Goal: Information Seeking & Learning: Check status

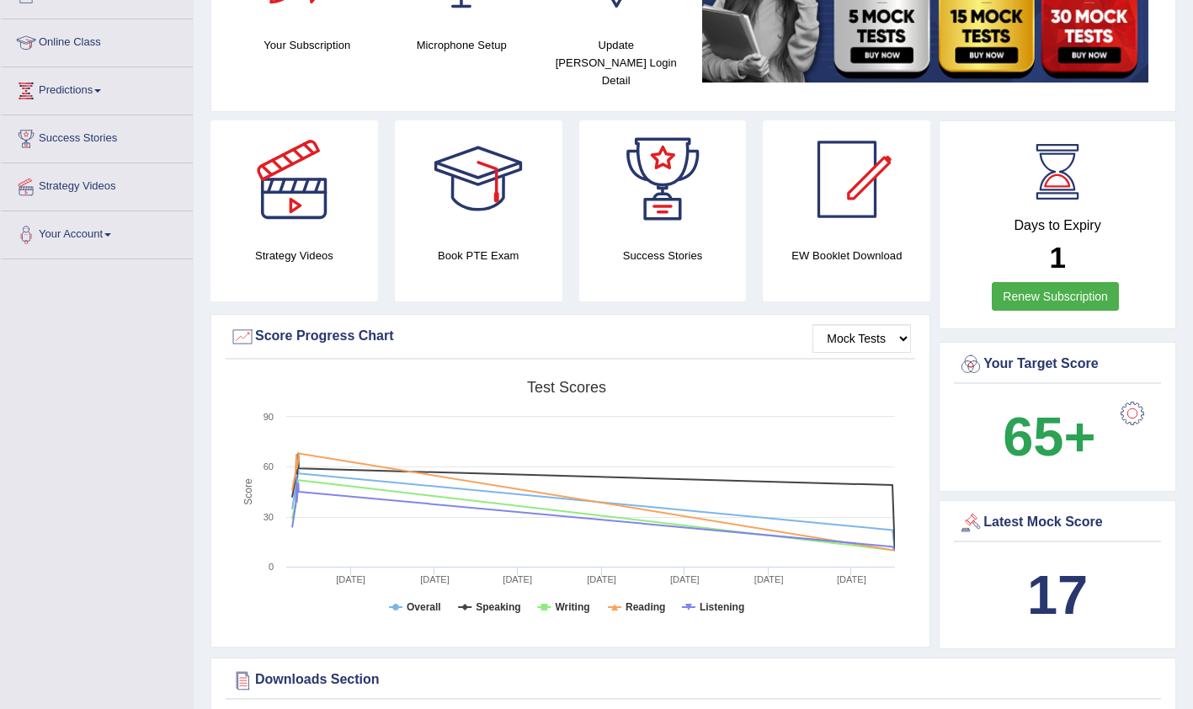
scroll to position [226, 0]
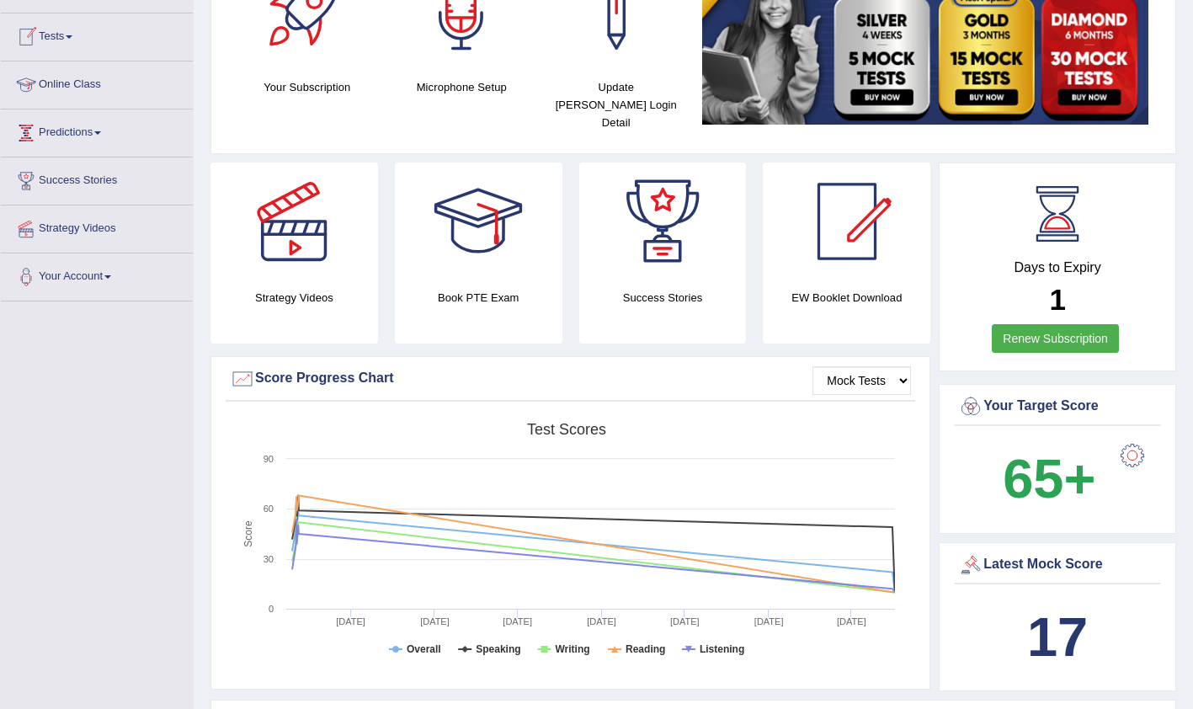
click at [93, 125] on link "Predictions" at bounding box center [97, 130] width 192 height 42
click at [55, 30] on link "Tests" at bounding box center [97, 34] width 192 height 42
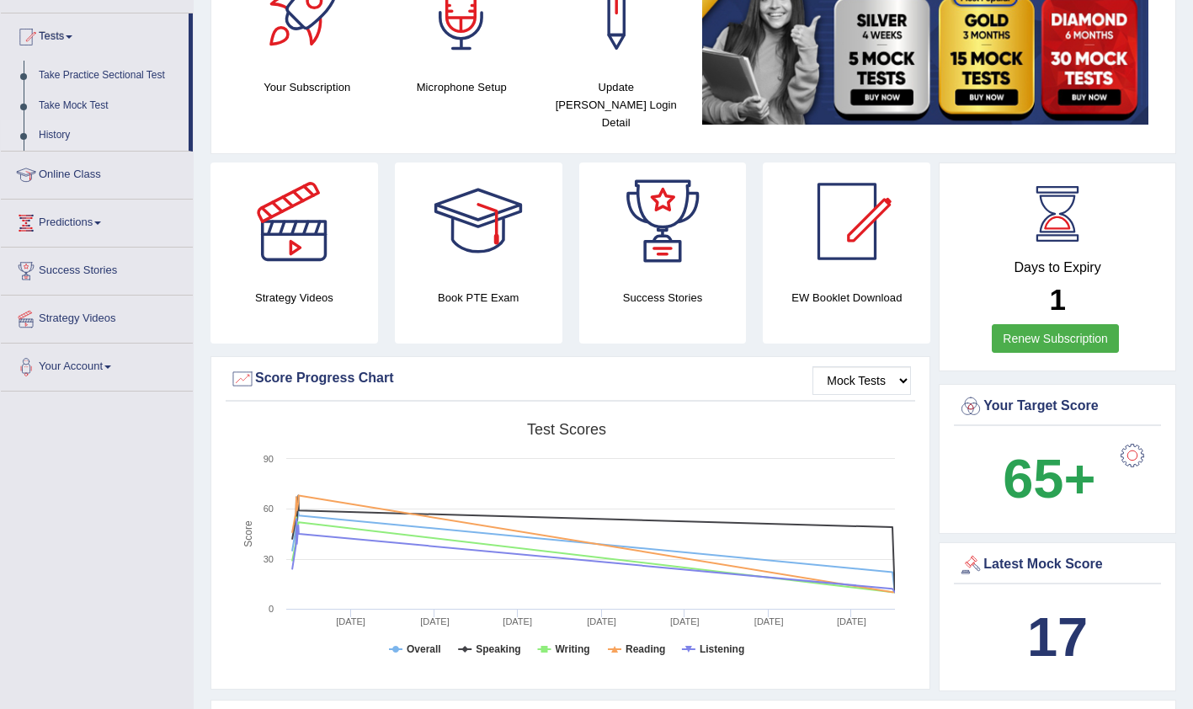
click at [65, 133] on link "History" at bounding box center [109, 135] width 157 height 30
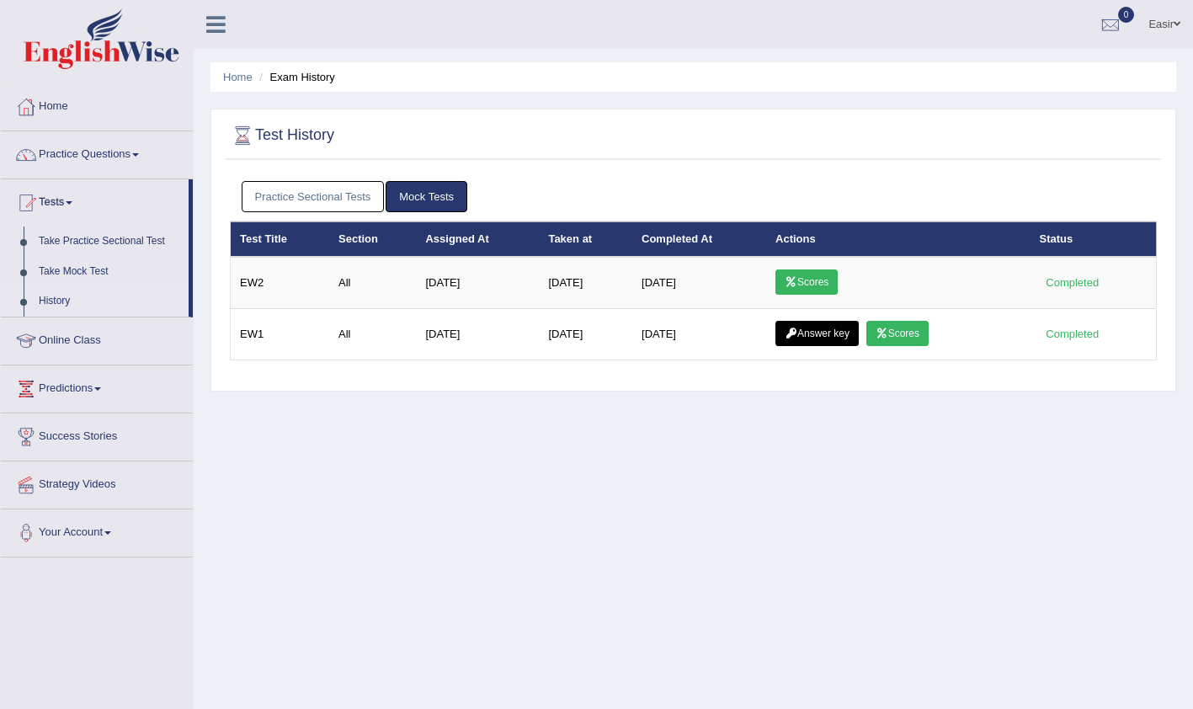
click at [316, 196] on link "Practice Sectional Tests" at bounding box center [313, 196] width 143 height 31
click at [343, 197] on link "Practice Sectional Tests" at bounding box center [313, 196] width 143 height 31
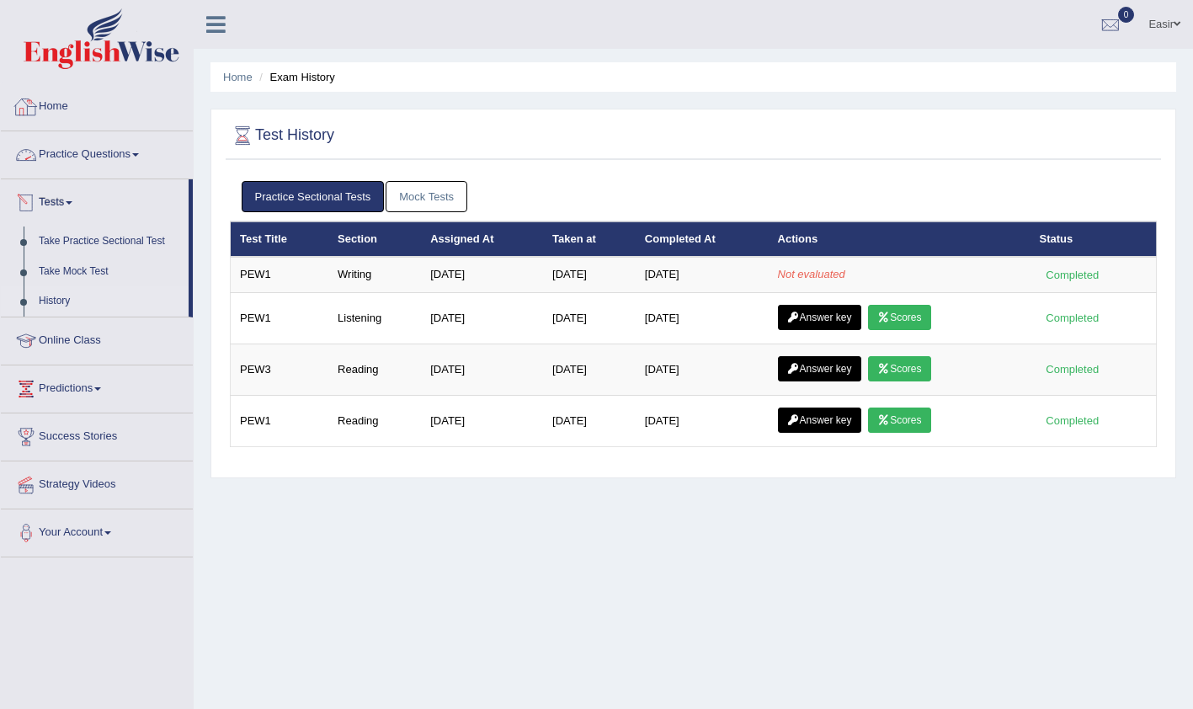
click at [63, 101] on link "Home" at bounding box center [97, 104] width 192 height 42
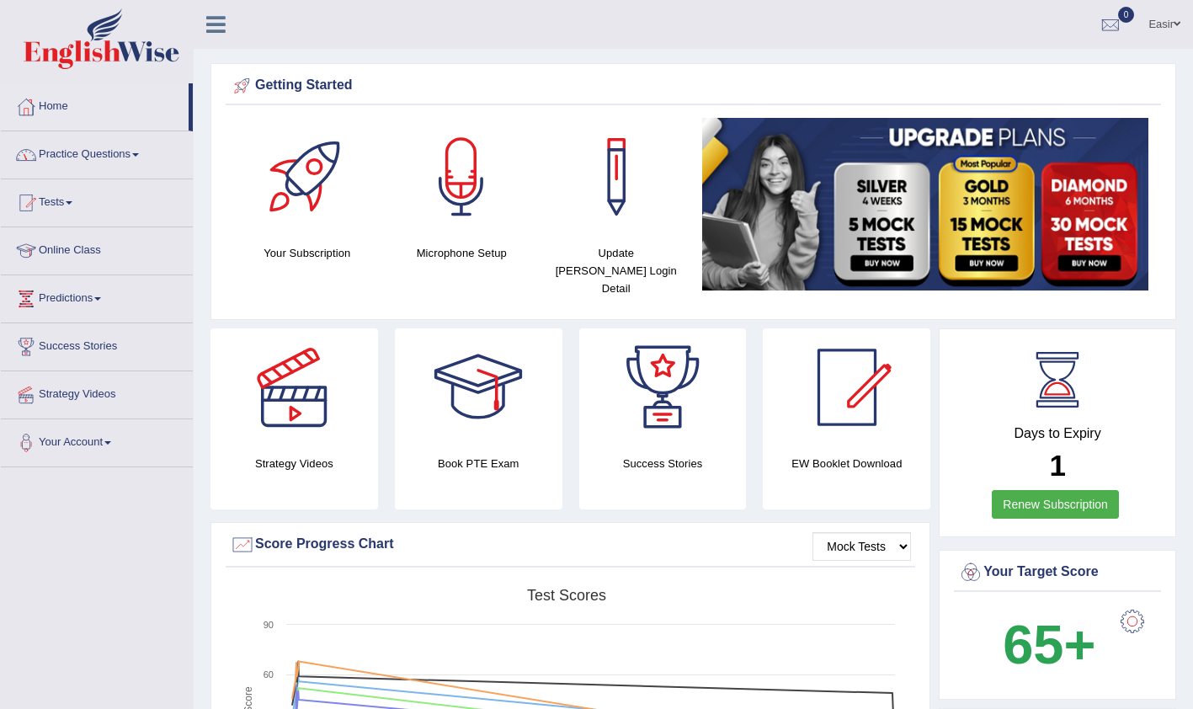
click at [61, 112] on link "Home" at bounding box center [95, 104] width 188 height 42
click at [51, 202] on link "Tests" at bounding box center [97, 200] width 192 height 42
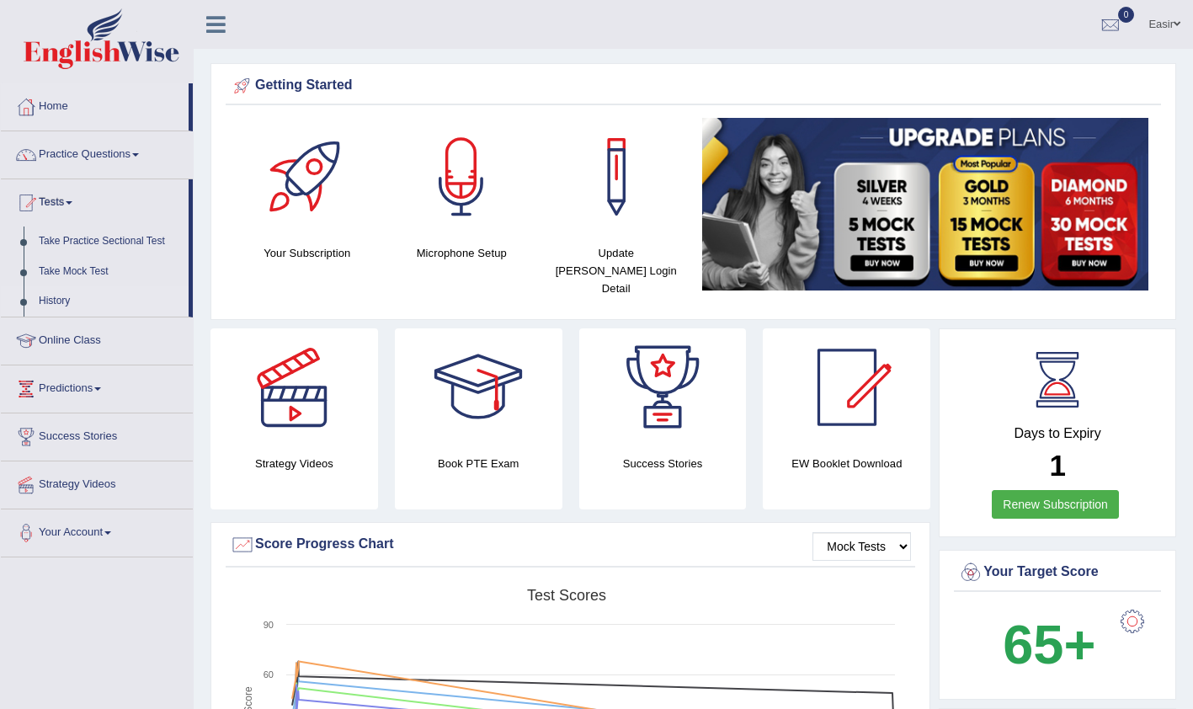
click at [65, 300] on link "History" at bounding box center [109, 301] width 157 height 30
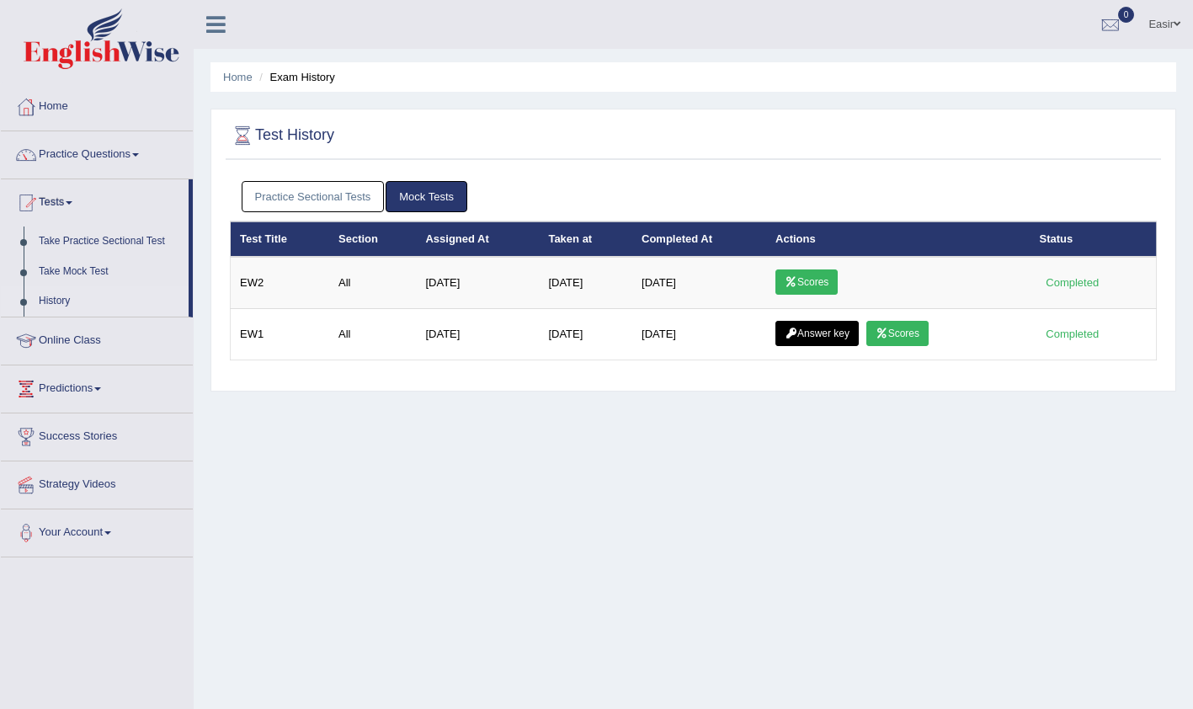
click at [281, 192] on link "Practice Sectional Tests" at bounding box center [313, 196] width 143 height 31
click at [303, 183] on link "Practice Sectional Tests" at bounding box center [313, 196] width 143 height 31
click at [275, 189] on link "Practice Sectional Tests" at bounding box center [313, 196] width 143 height 31
click at [49, 306] on link "History" at bounding box center [109, 301] width 157 height 30
click at [313, 197] on link "Practice Sectional Tests" at bounding box center [313, 196] width 143 height 31
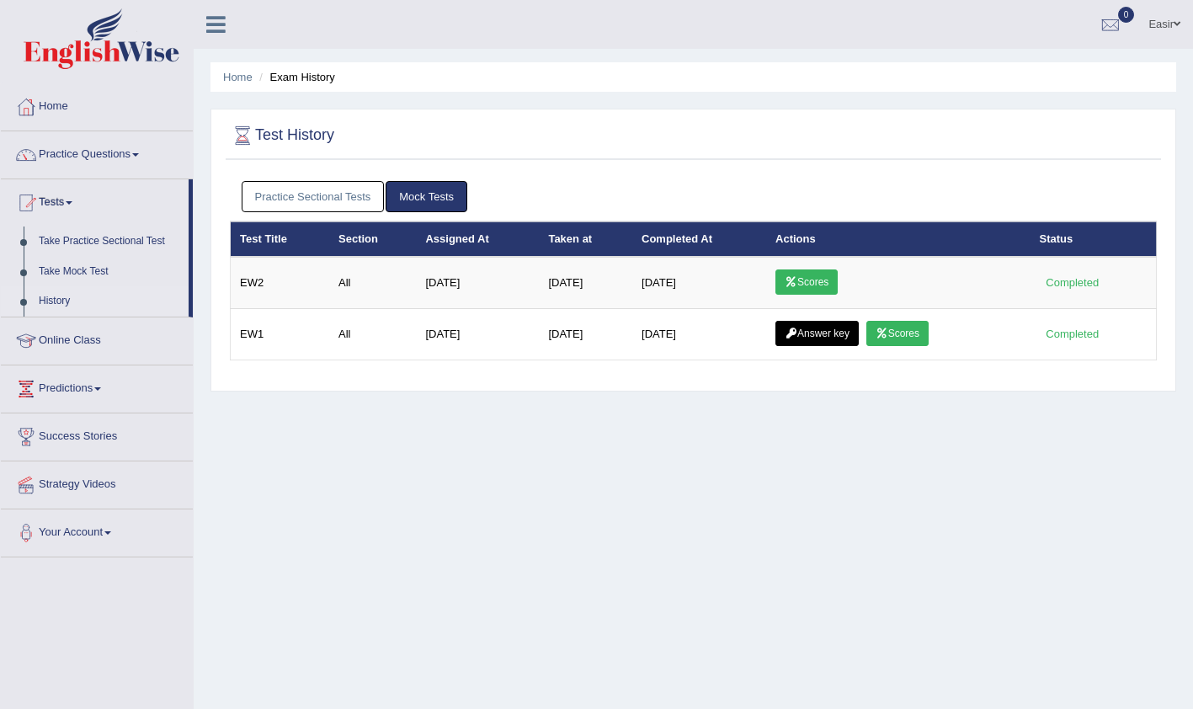
click at [305, 189] on link "Practice Sectional Tests" at bounding box center [313, 196] width 143 height 31
click at [327, 189] on link "Practice Sectional Tests" at bounding box center [313, 196] width 143 height 31
click at [66, 104] on link "Home" at bounding box center [97, 104] width 192 height 42
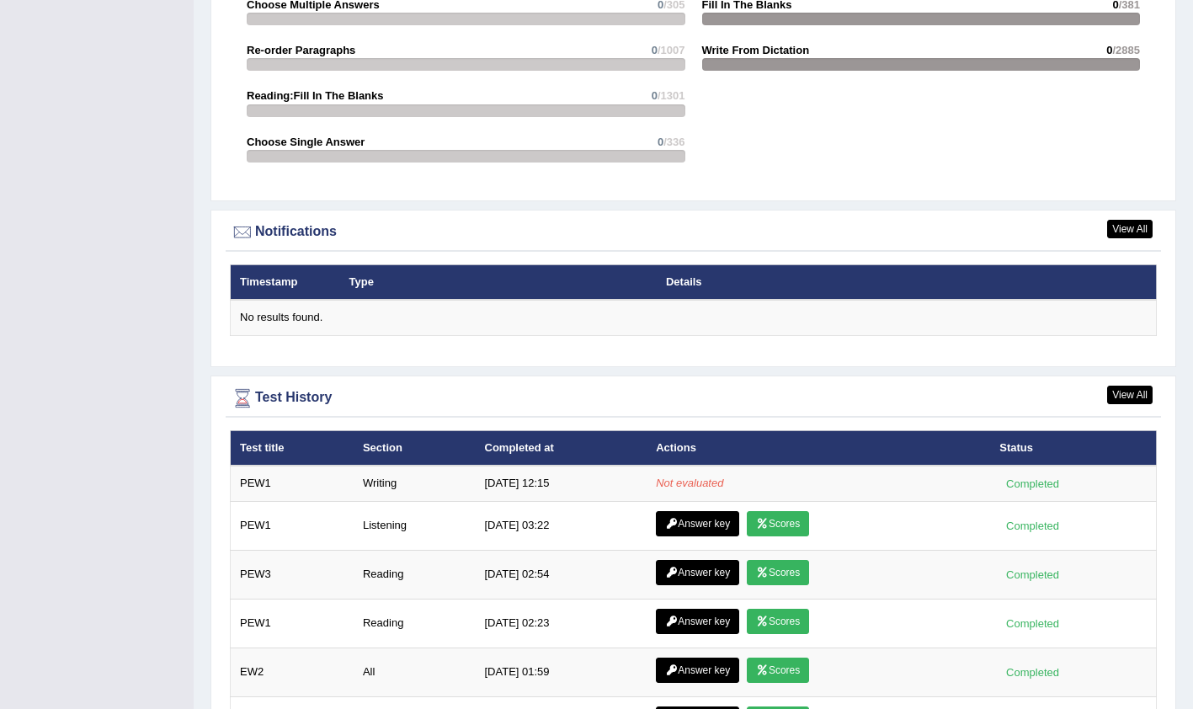
scroll to position [1962, 0]
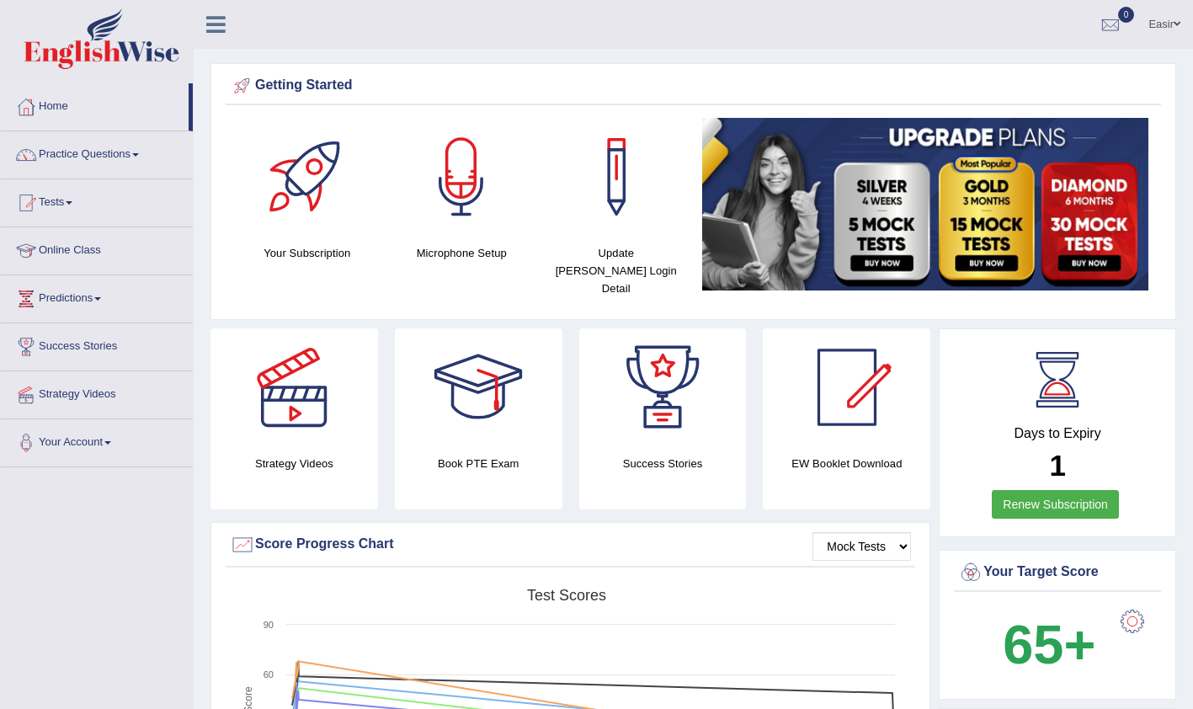
click at [68, 195] on link "Tests" at bounding box center [97, 200] width 192 height 42
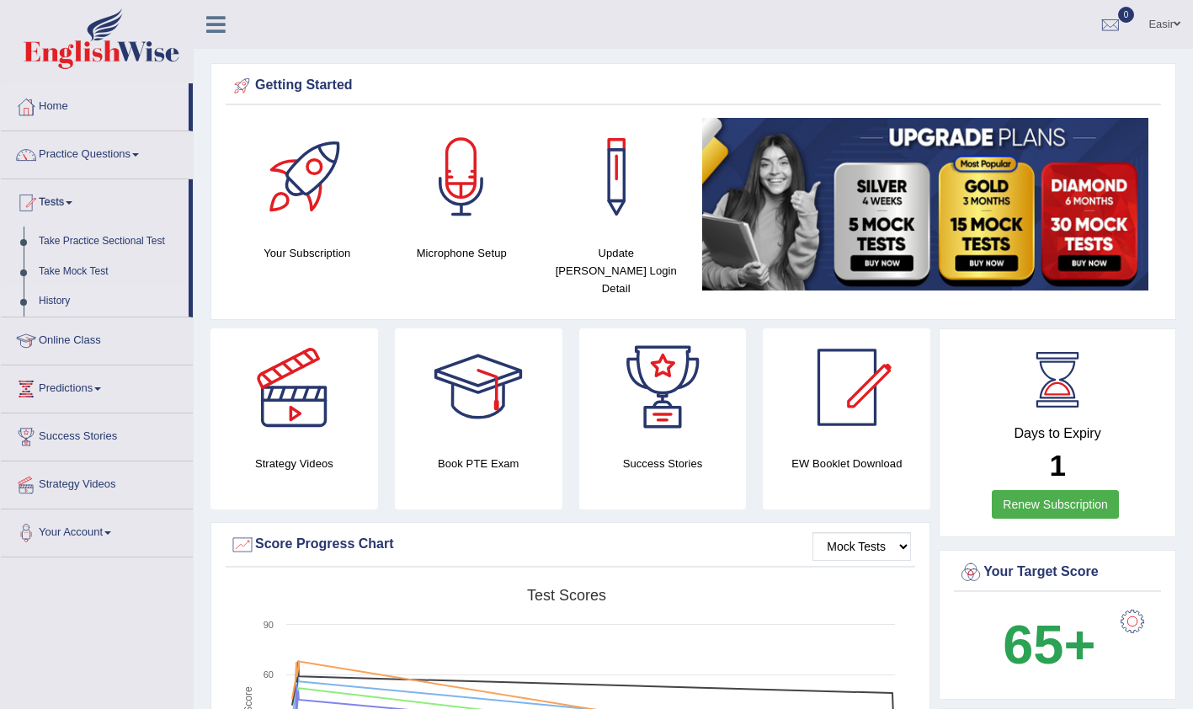
click at [57, 302] on link "History" at bounding box center [109, 301] width 157 height 30
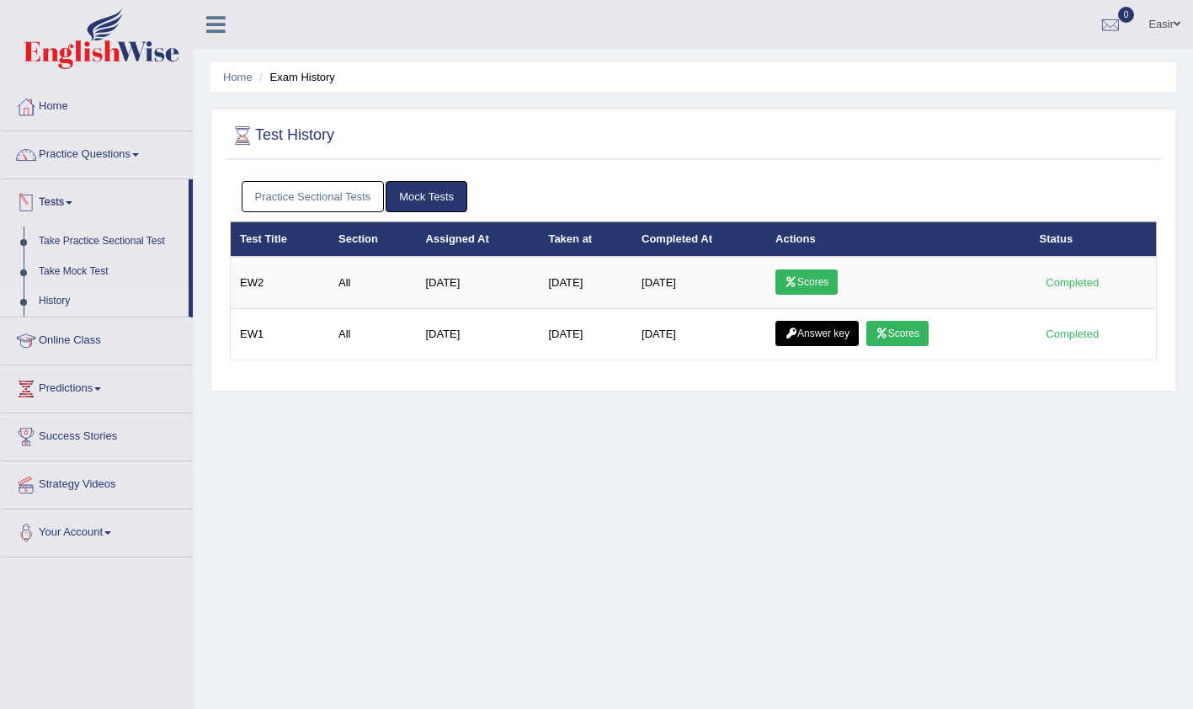
click at [275, 201] on link "Practice Sectional Tests" at bounding box center [313, 196] width 143 height 31
click at [98, 273] on link "Take Mock Test" at bounding box center [109, 272] width 157 height 30
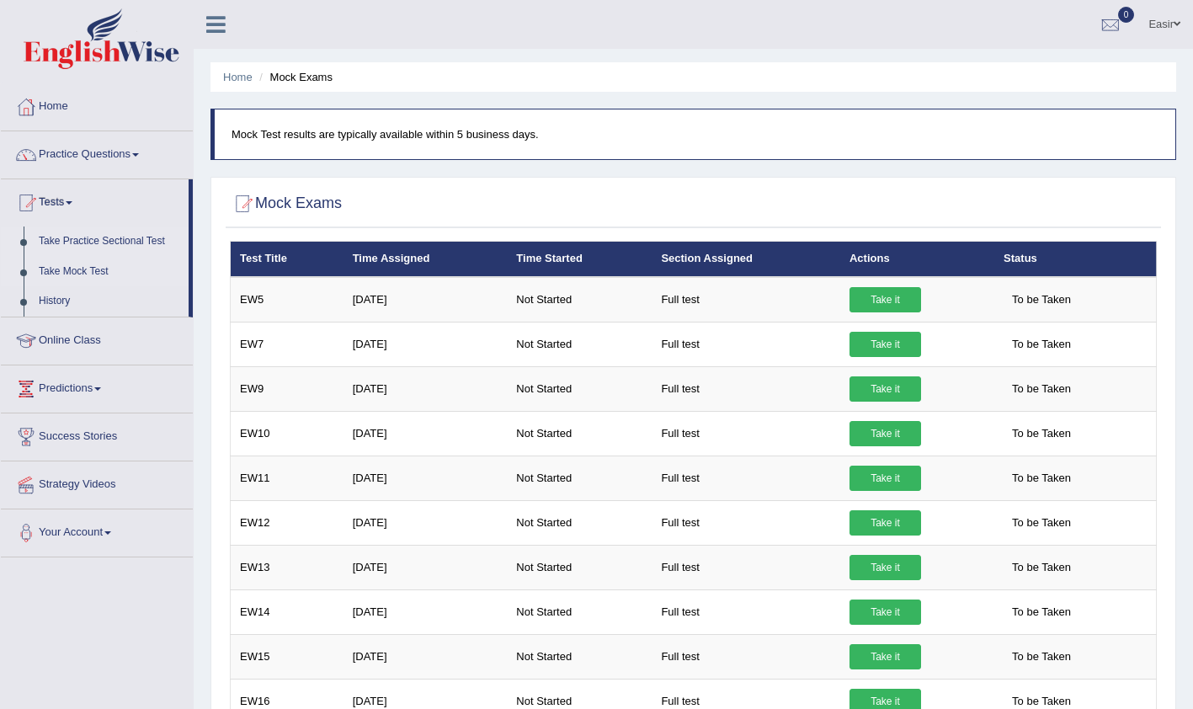
click at [132, 238] on link "Take Practice Sectional Test" at bounding box center [109, 241] width 157 height 30
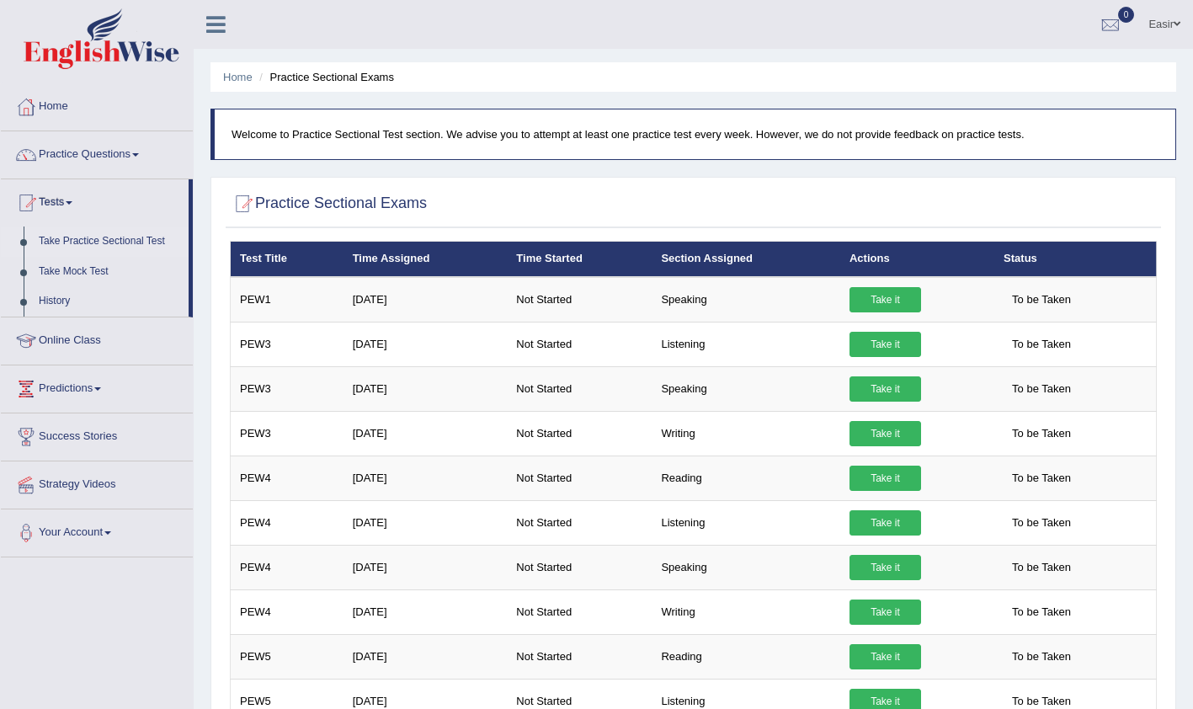
click at [130, 239] on link "Take Practice Sectional Test" at bounding box center [109, 241] width 157 height 30
click at [121, 237] on link "Take Practice Sectional Test" at bounding box center [109, 241] width 157 height 30
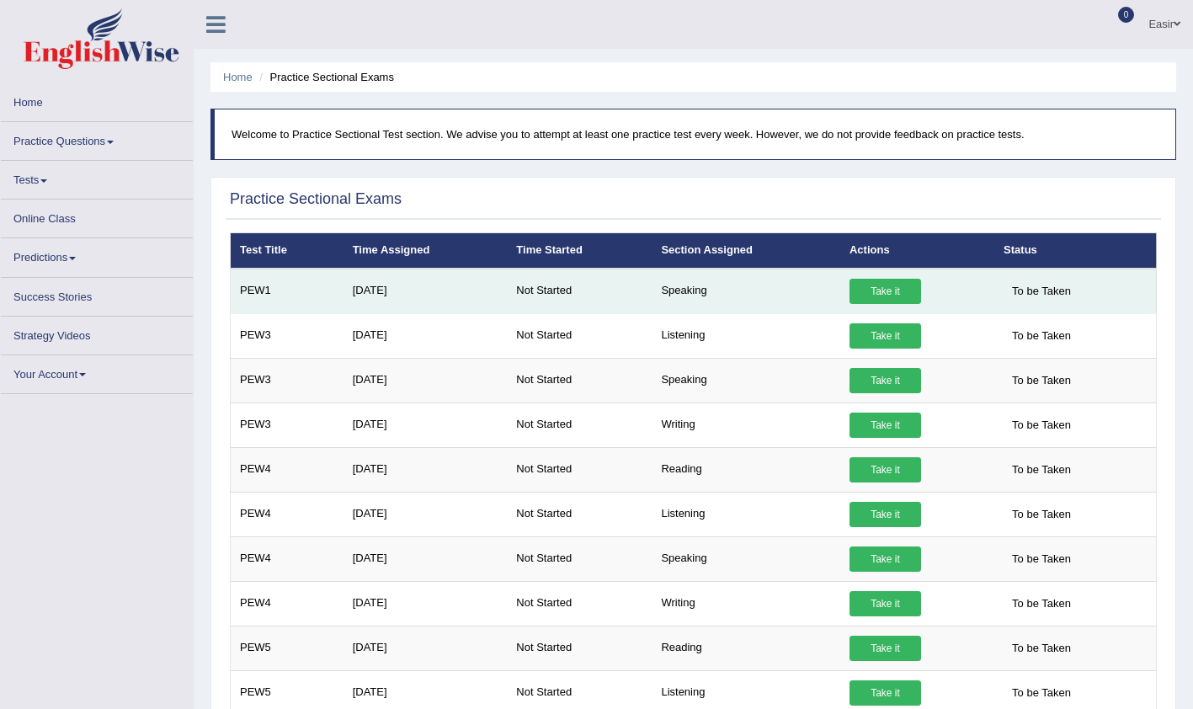
click at [886, 295] on link "Take it" at bounding box center [885, 291] width 72 height 25
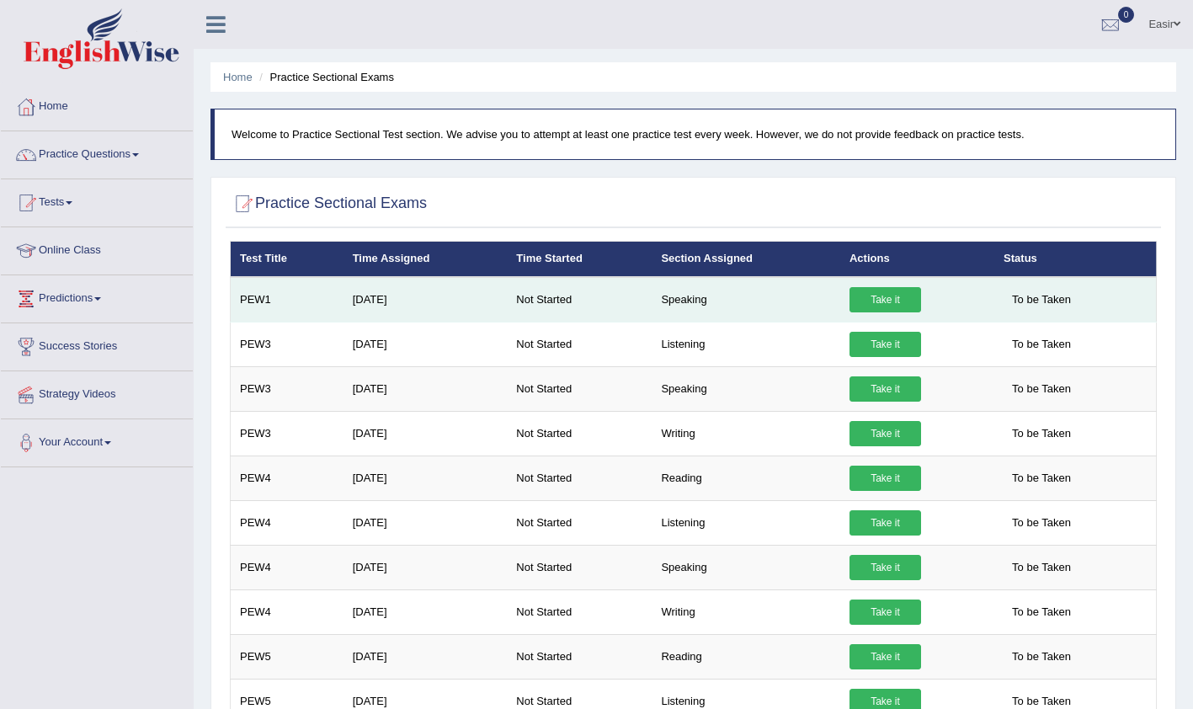
click at [885, 302] on link "Take it" at bounding box center [885, 299] width 72 height 25
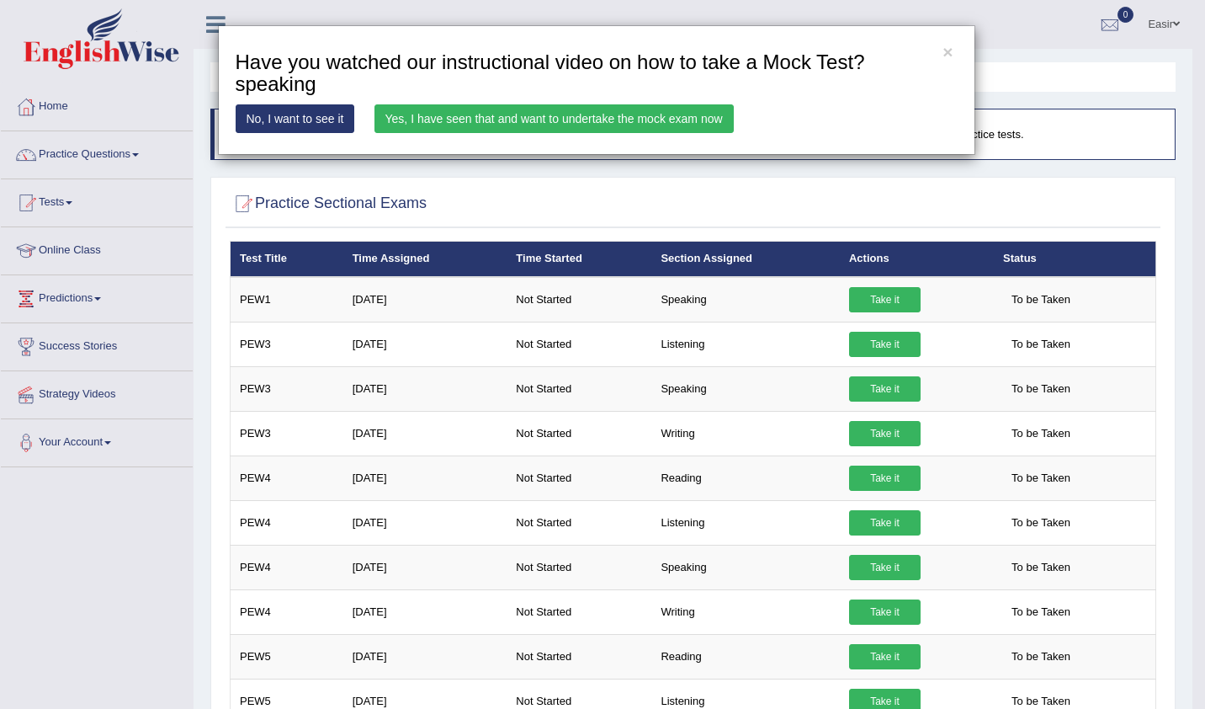
click at [669, 124] on link "Yes, I have seen that and want to undertake the mock exam now" at bounding box center [554, 118] width 359 height 29
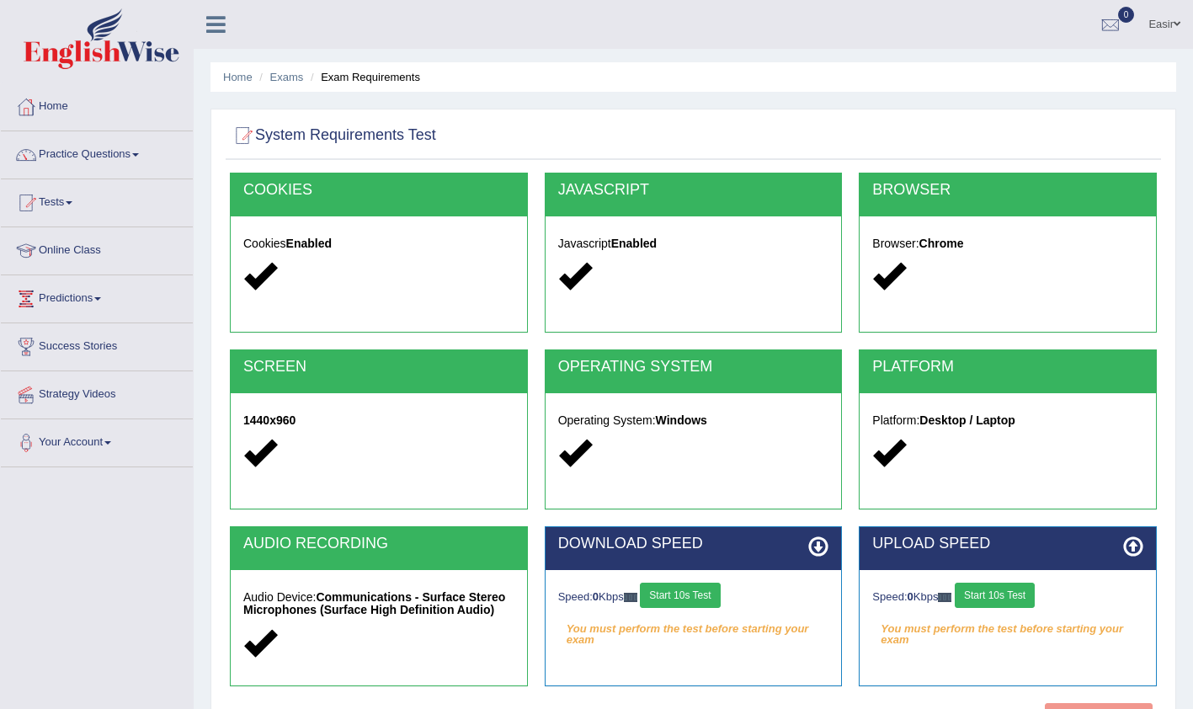
click at [684, 594] on button "Start 10s Test" at bounding box center [680, 594] width 80 height 25
click at [1017, 597] on div "Speed: 0 Kbps Start 10s Test" at bounding box center [1007, 596] width 271 height 29
click at [728, 590] on button "Start 10s Test" at bounding box center [698, 594] width 80 height 25
click at [1002, 592] on button "Start 10s Test" at bounding box center [994, 594] width 80 height 25
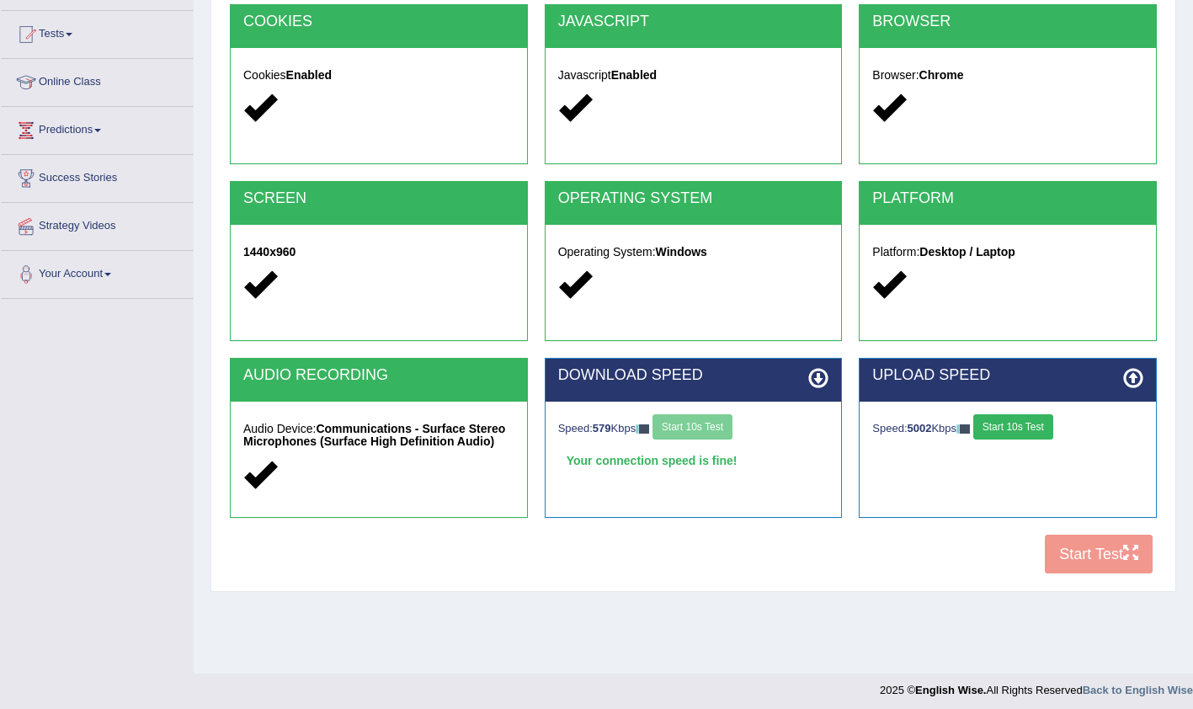
scroll to position [175, 0]
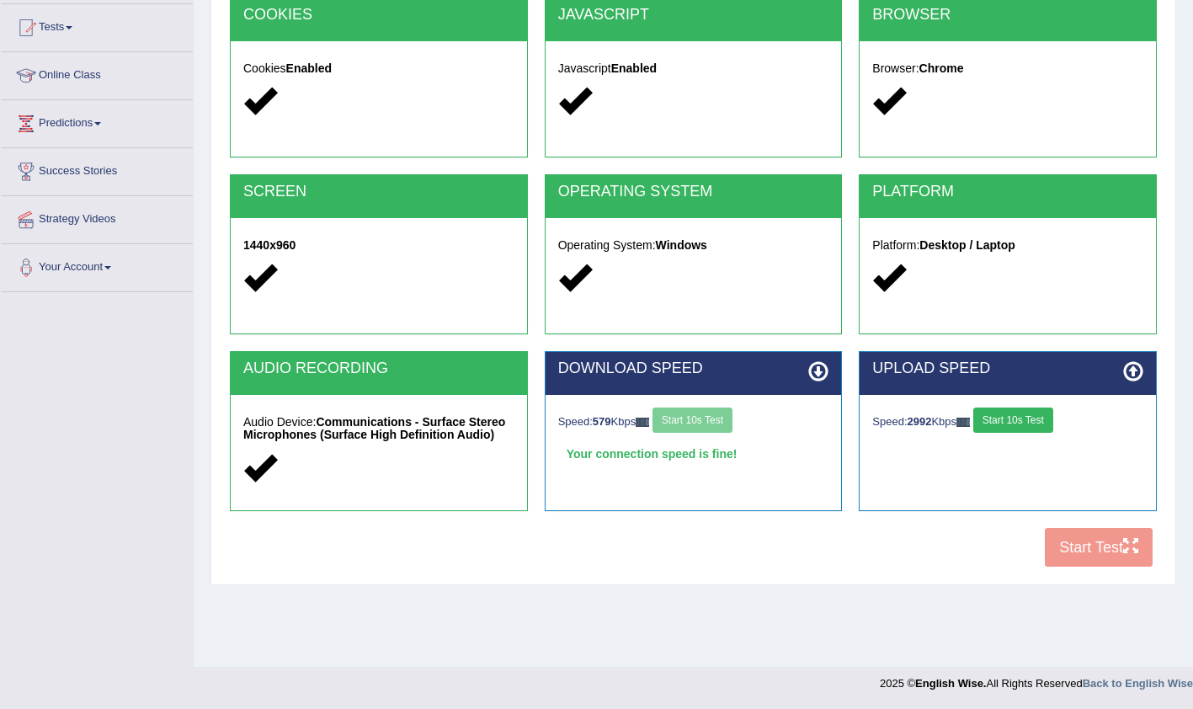
click at [1020, 422] on button "Start 10s Test" at bounding box center [1013, 419] width 80 height 25
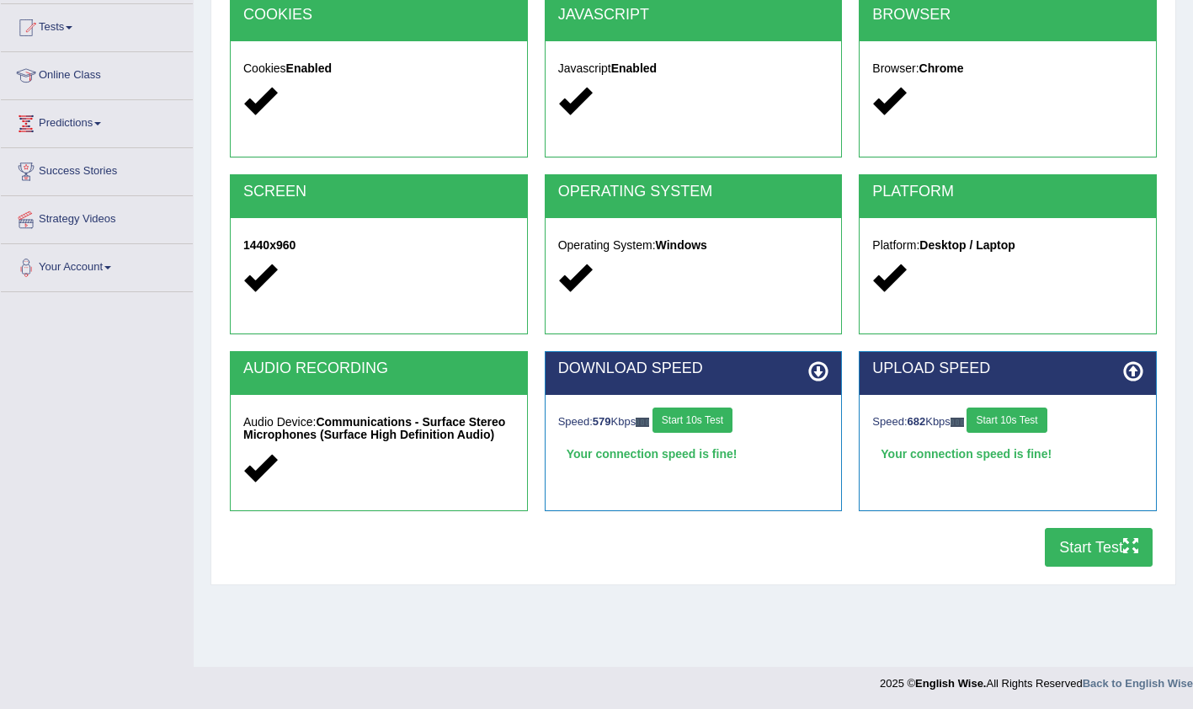
click at [1096, 553] on button "Start Test" at bounding box center [1099, 547] width 108 height 39
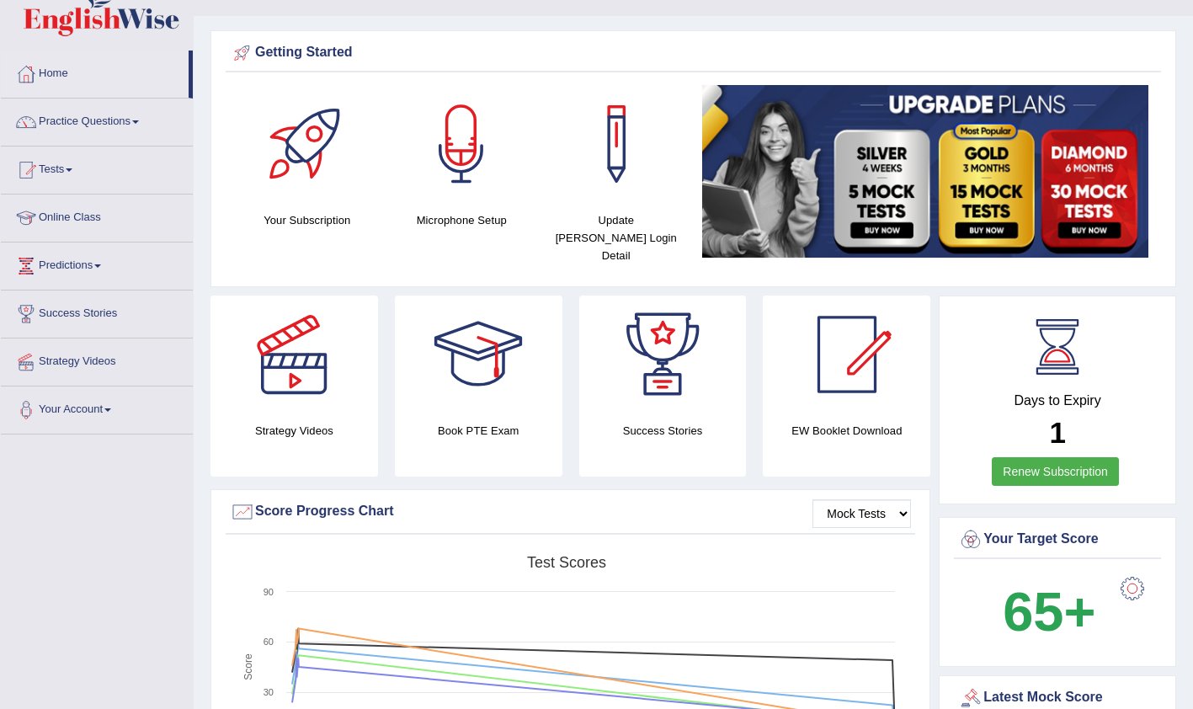
scroll to position [35, 0]
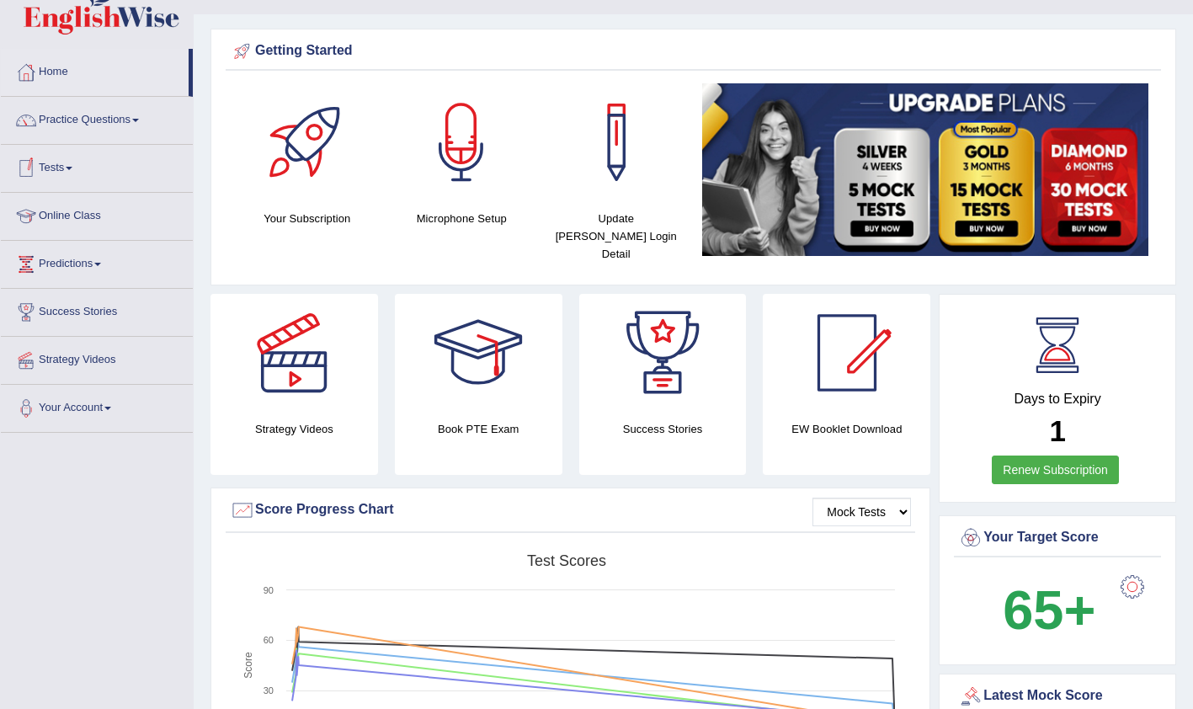
click at [66, 167] on link "Tests" at bounding box center [97, 166] width 192 height 42
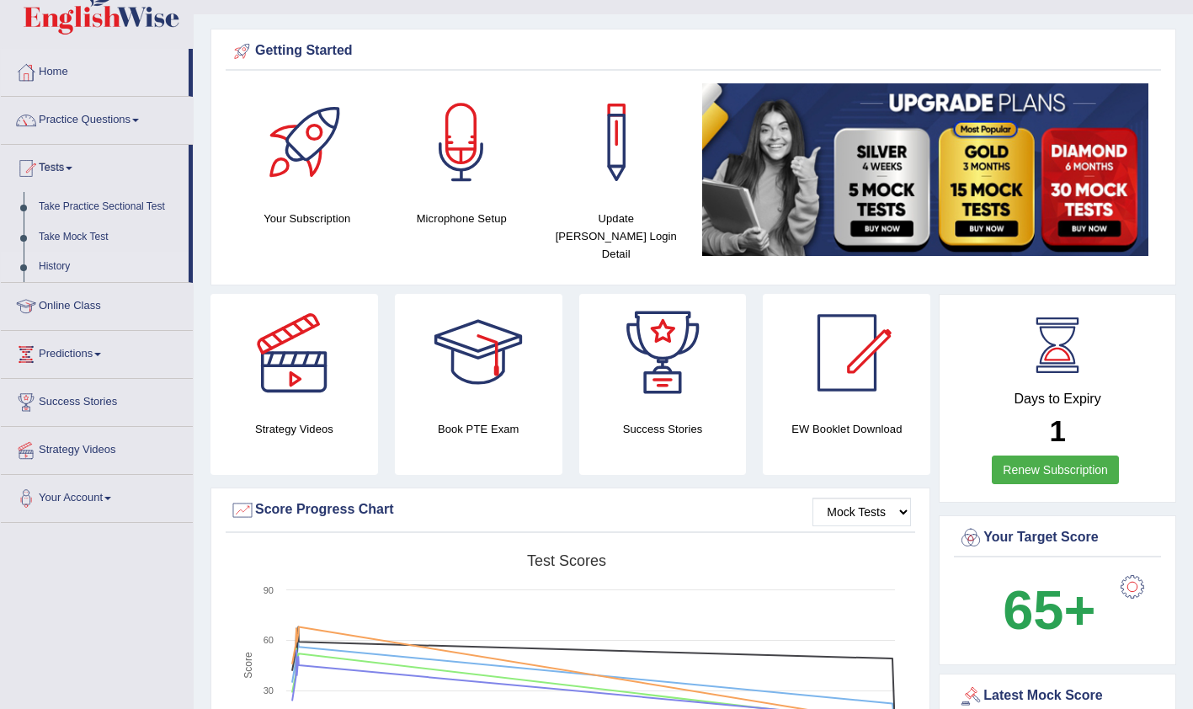
click at [55, 260] on link "History" at bounding box center [109, 267] width 157 height 30
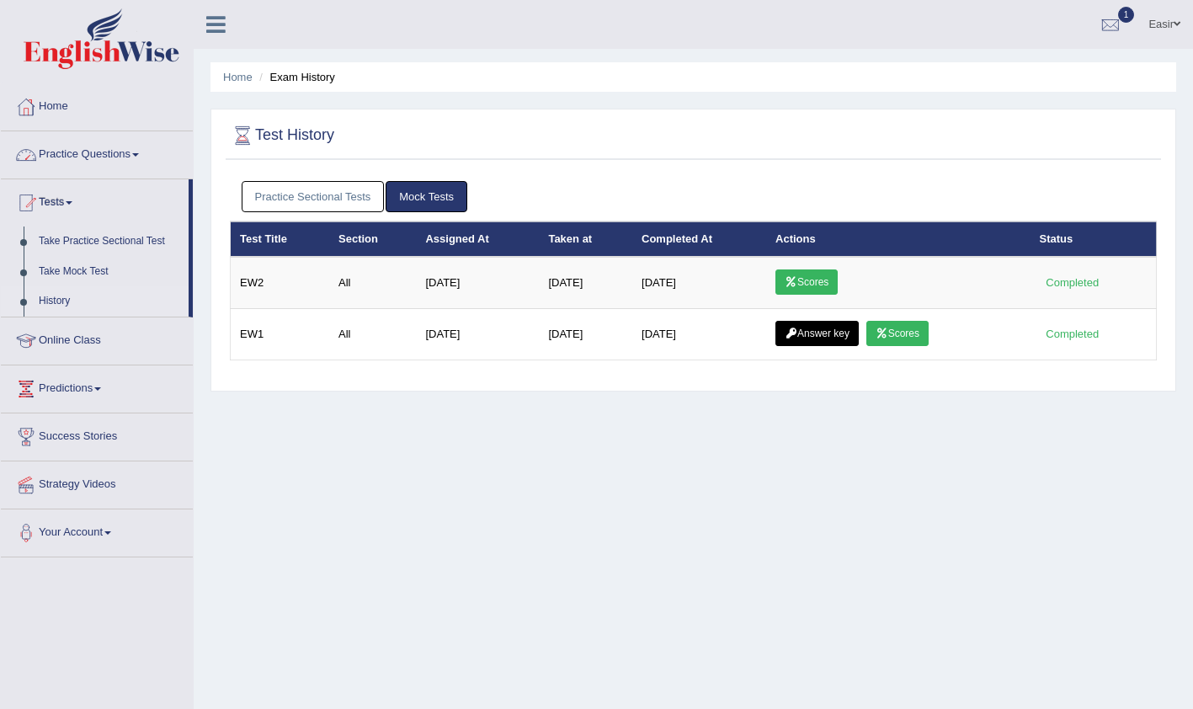
click at [289, 205] on link "Practice Sectional Tests" at bounding box center [313, 196] width 143 height 31
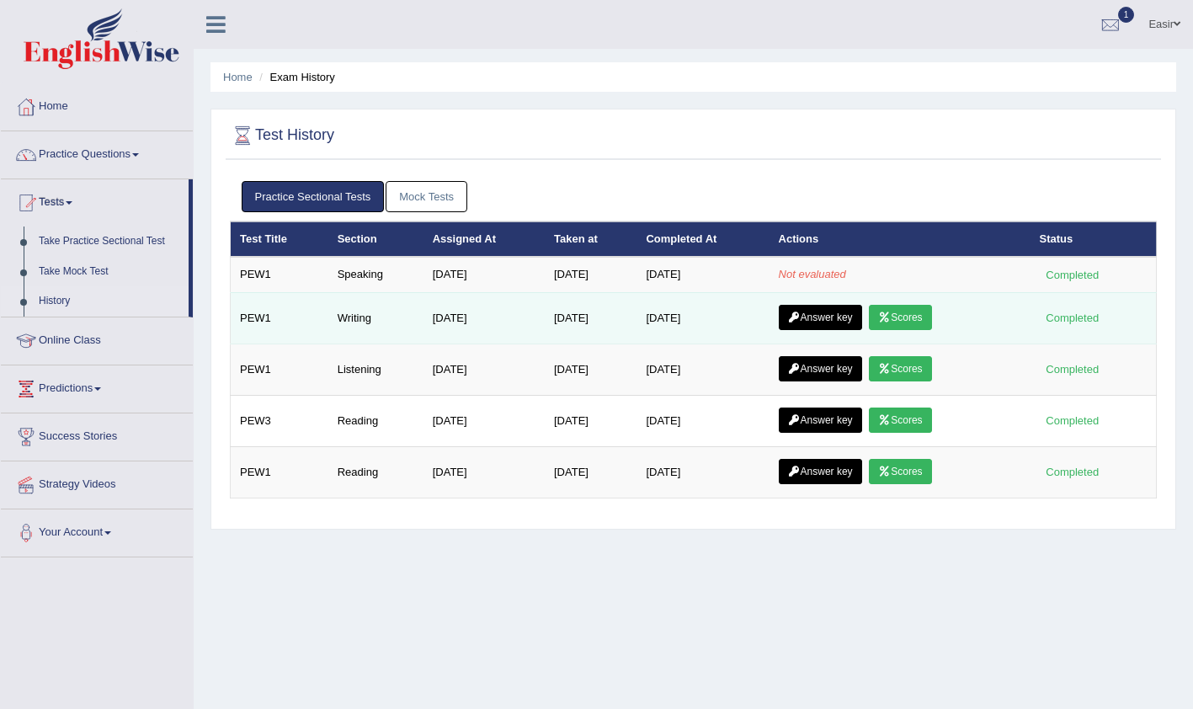
click at [916, 327] on link "Scores" at bounding box center [900, 317] width 62 height 25
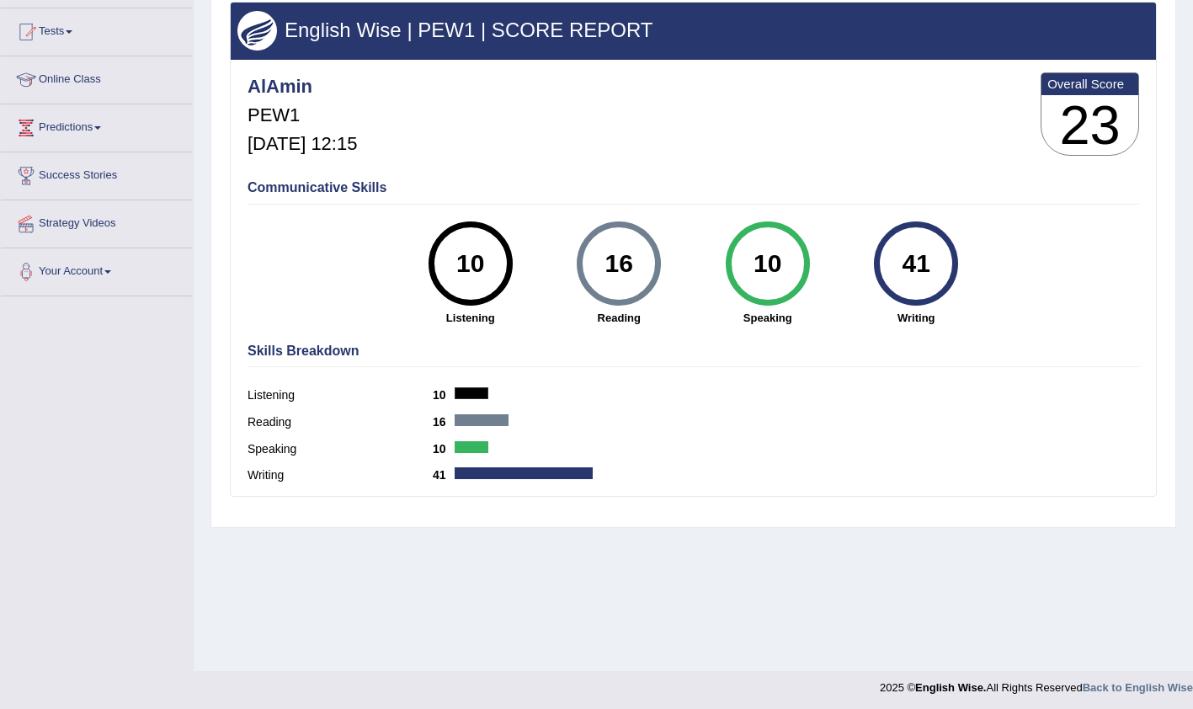
scroll to position [175, 0]
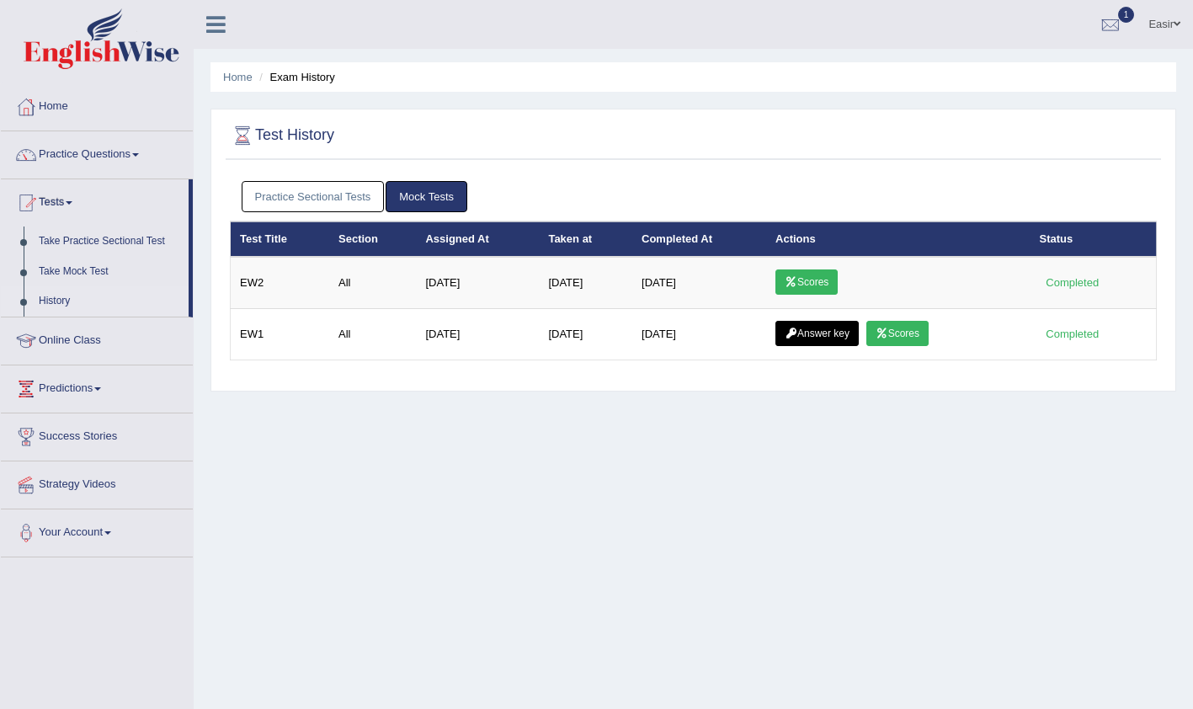
click at [306, 186] on link "Practice Sectional Tests" at bounding box center [313, 196] width 143 height 31
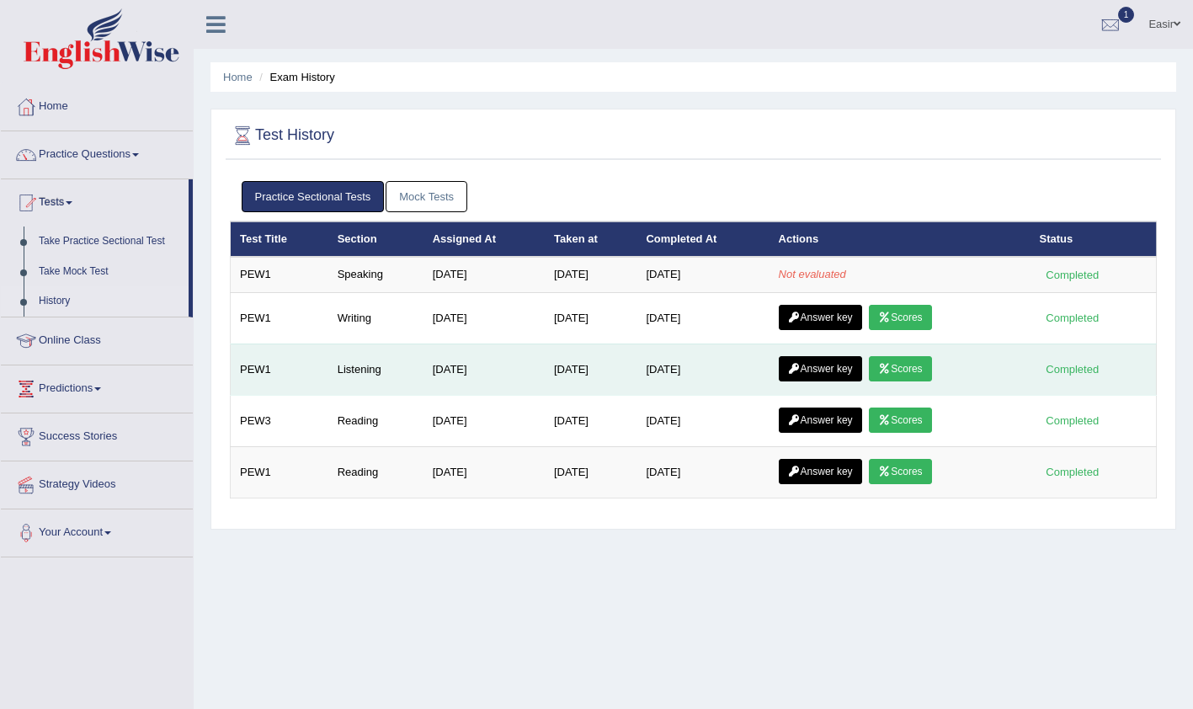
click at [913, 373] on link "Scores" at bounding box center [900, 368] width 62 height 25
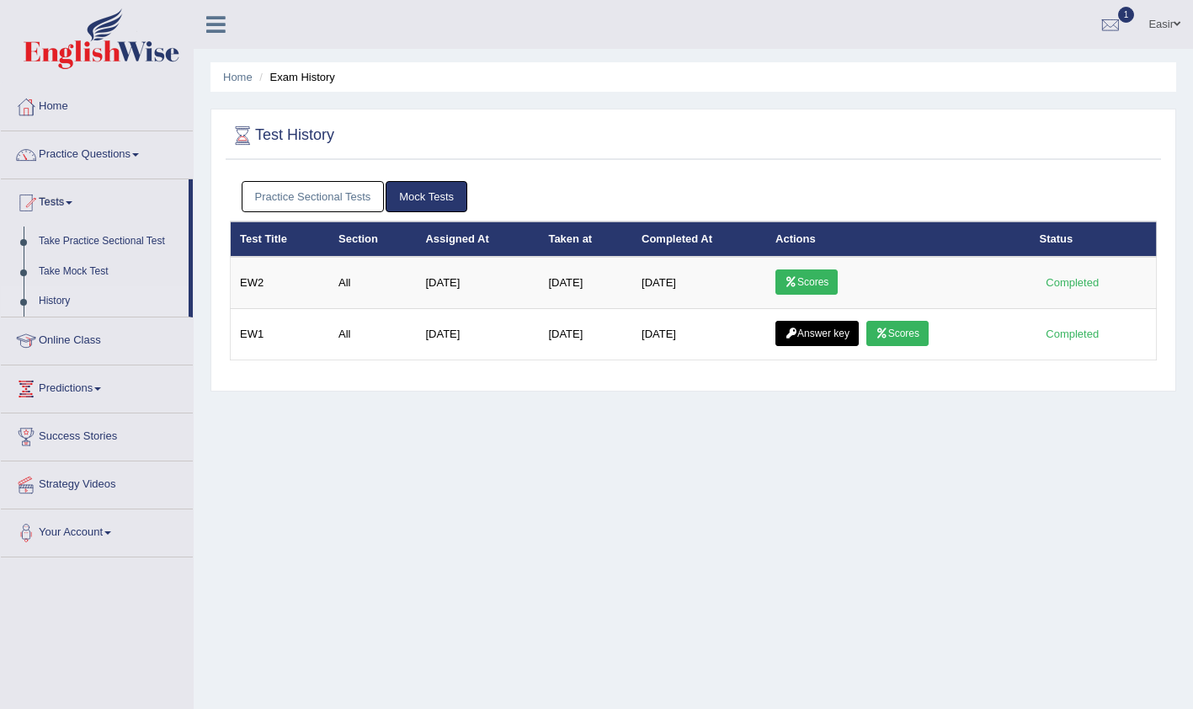
click at [343, 194] on link "Practice Sectional Tests" at bounding box center [313, 196] width 143 height 31
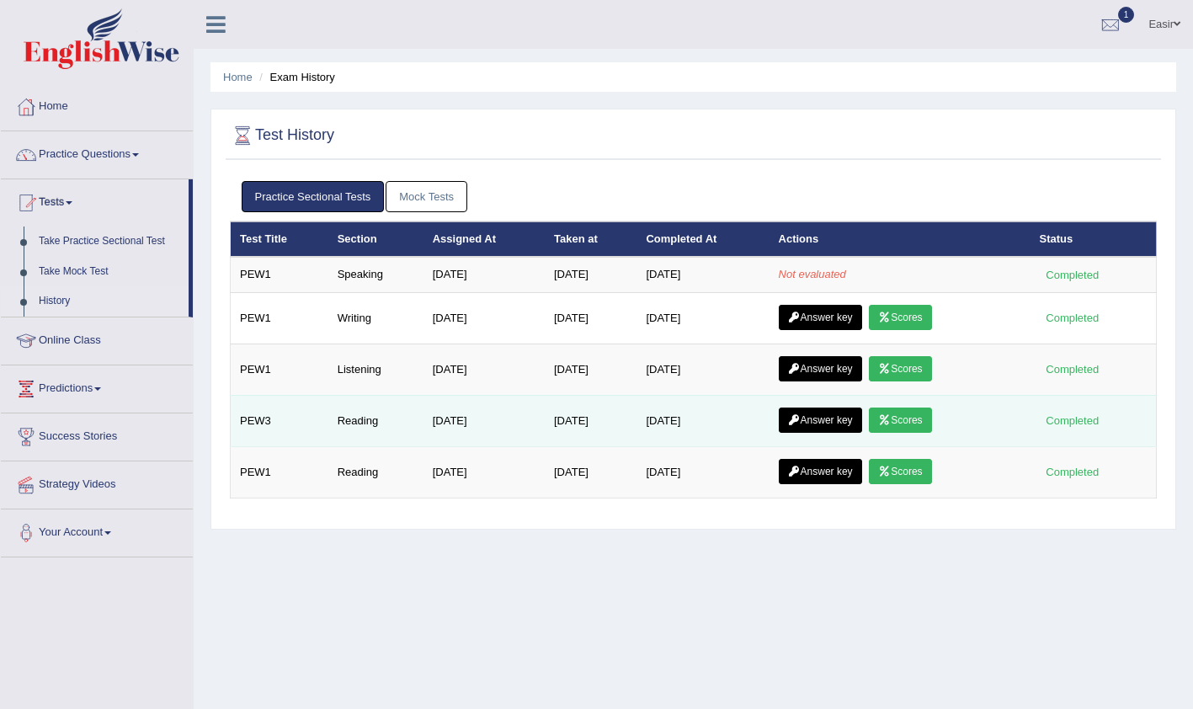
click at [909, 423] on link "Scores" at bounding box center [900, 419] width 62 height 25
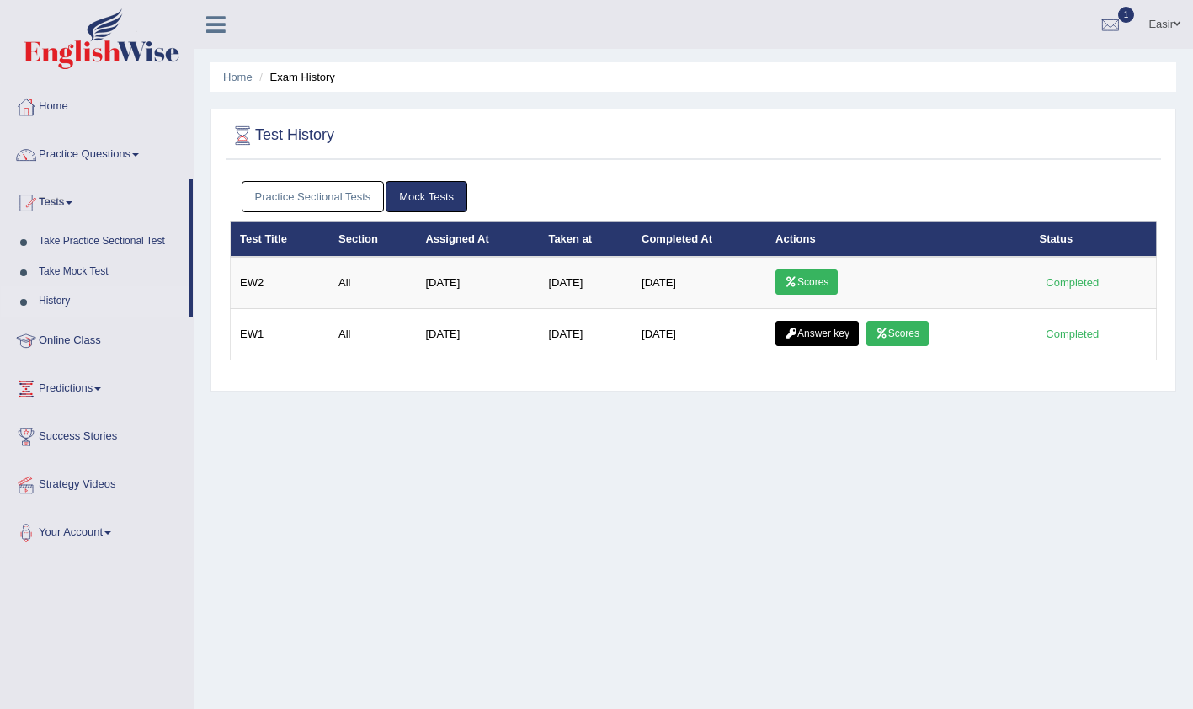
click at [305, 188] on link "Practice Sectional Tests" at bounding box center [313, 196] width 143 height 31
click at [282, 199] on link "Practice Sectional Tests" at bounding box center [313, 196] width 143 height 31
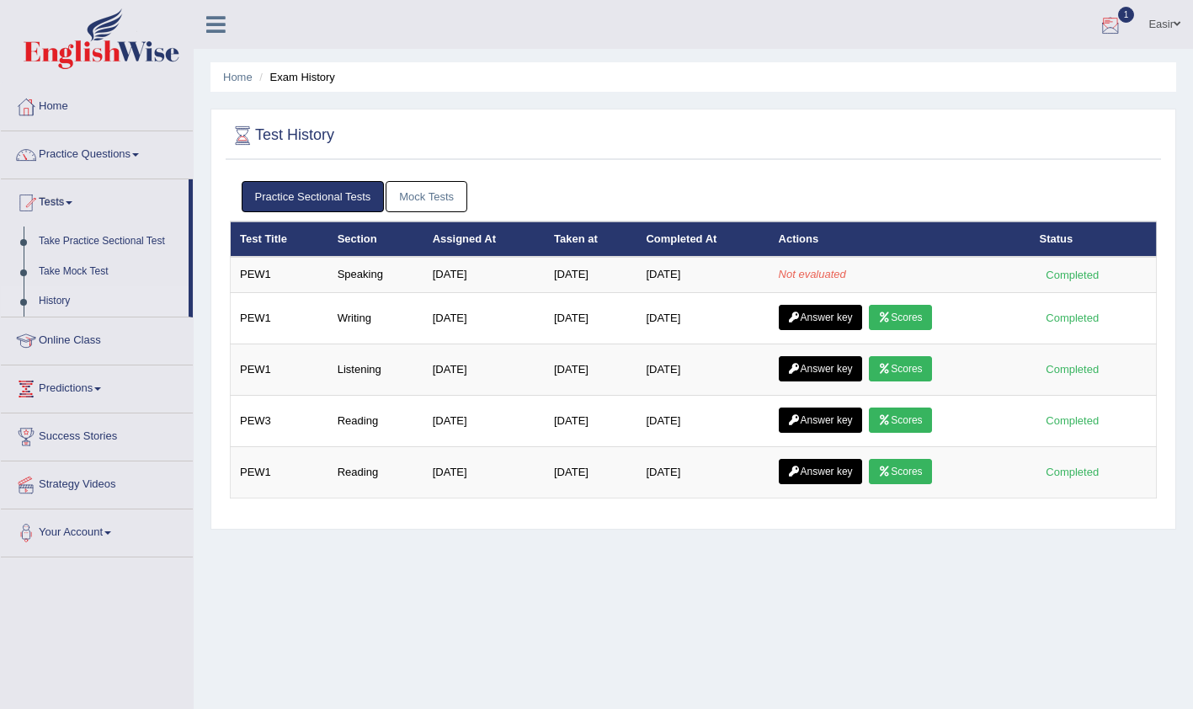
click at [1098, 27] on div at bounding box center [1110, 25] width 25 height 25
click at [954, 82] on span "Exam evaluated" at bounding box center [1009, 83] width 224 height 13
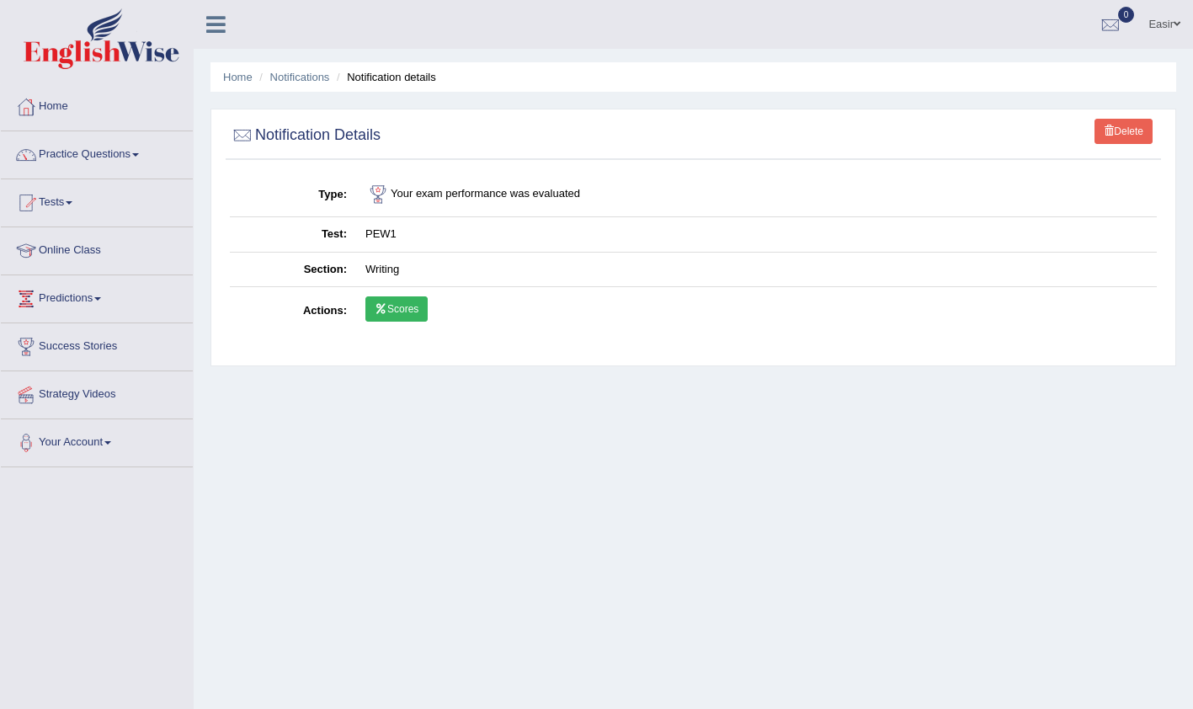
click at [398, 313] on link "Scores" at bounding box center [396, 308] width 62 height 25
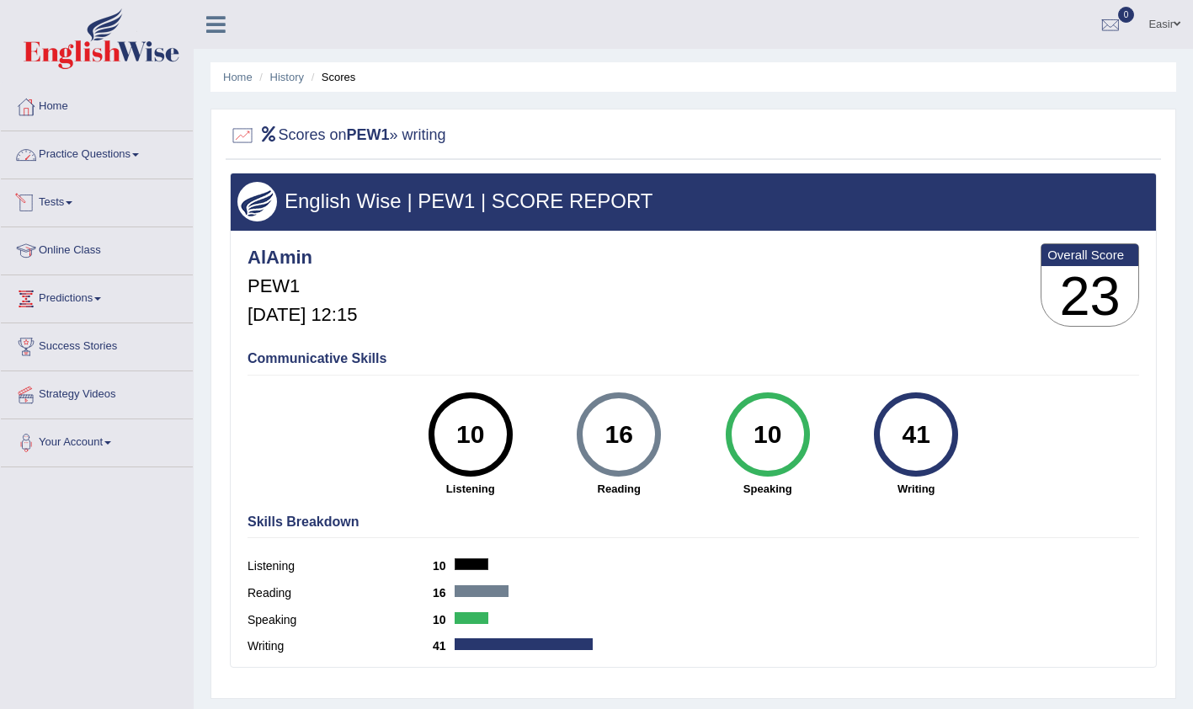
click at [59, 203] on link "Tests" at bounding box center [97, 200] width 192 height 42
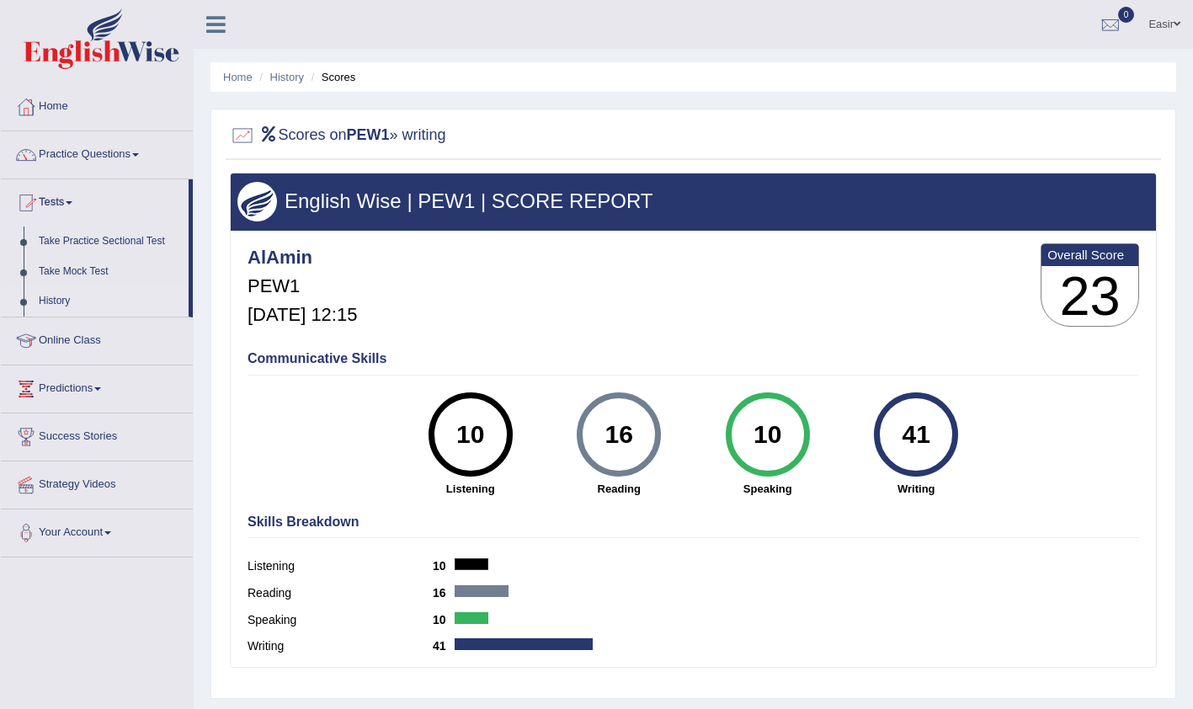
click at [64, 297] on link "History" at bounding box center [109, 301] width 157 height 30
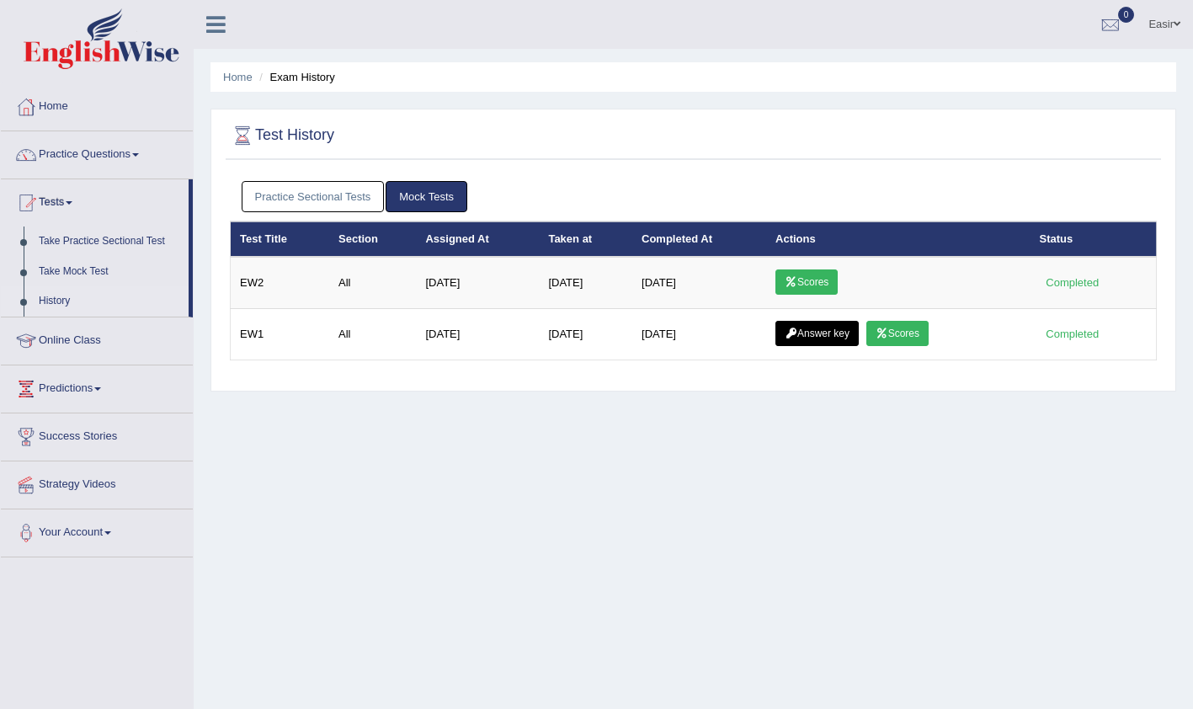
click at [319, 195] on link "Practice Sectional Tests" at bounding box center [313, 196] width 143 height 31
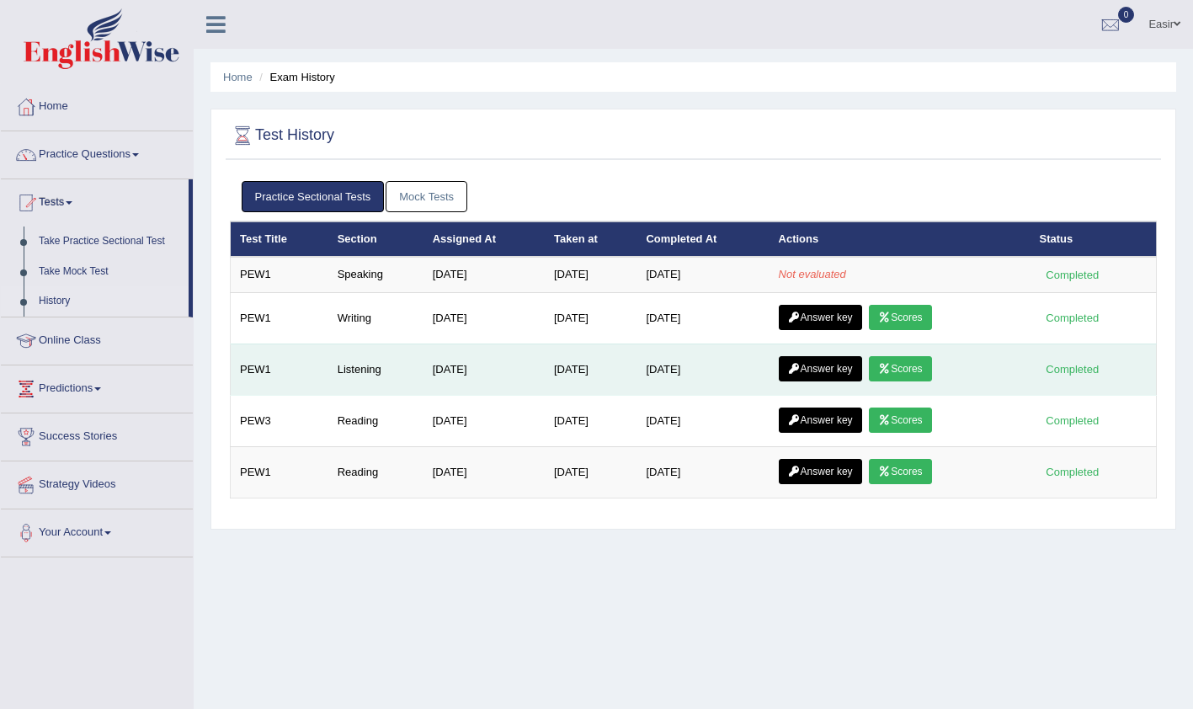
click at [902, 373] on link "Scores" at bounding box center [900, 368] width 62 height 25
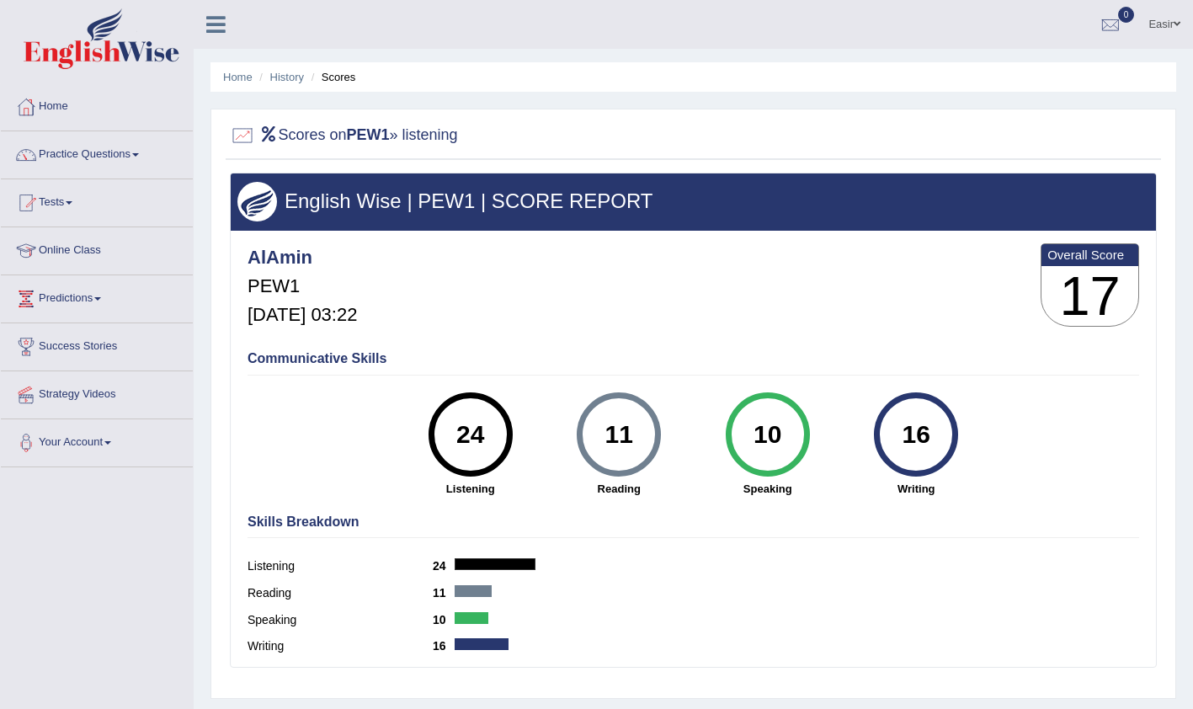
click at [347, 205] on h3 "English Wise | PEW1 | SCORE REPORT" at bounding box center [693, 201] width 912 height 22
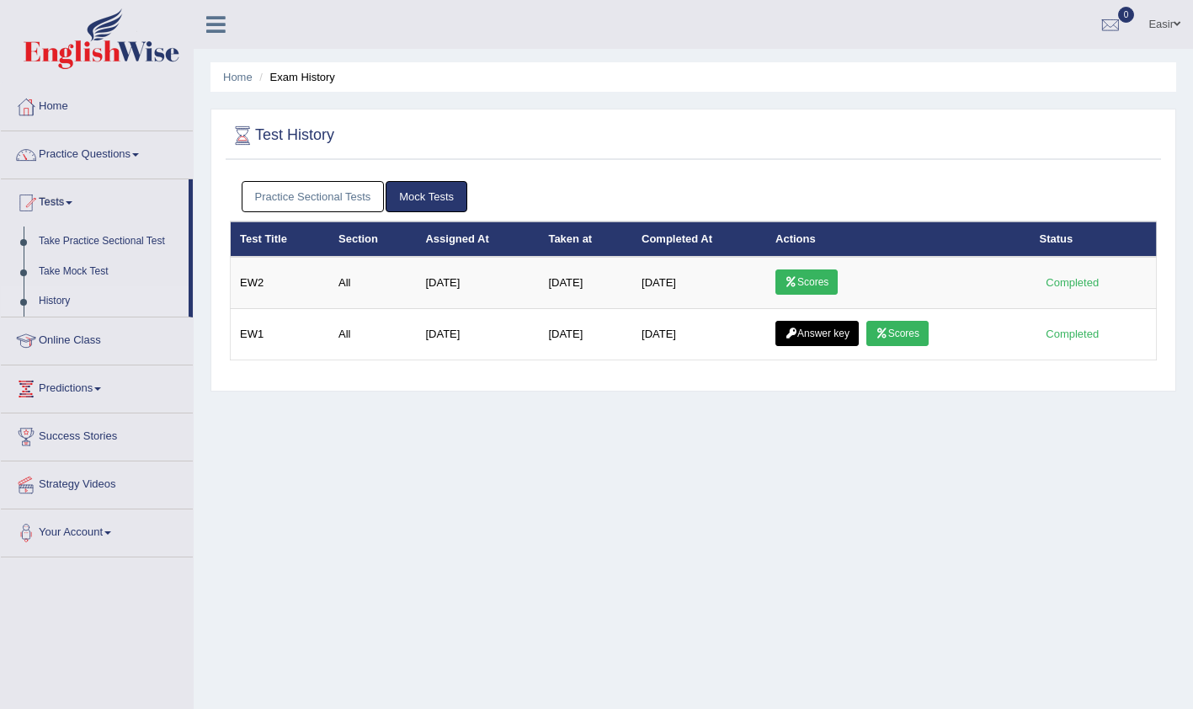
click at [330, 191] on link "Practice Sectional Tests" at bounding box center [313, 196] width 143 height 31
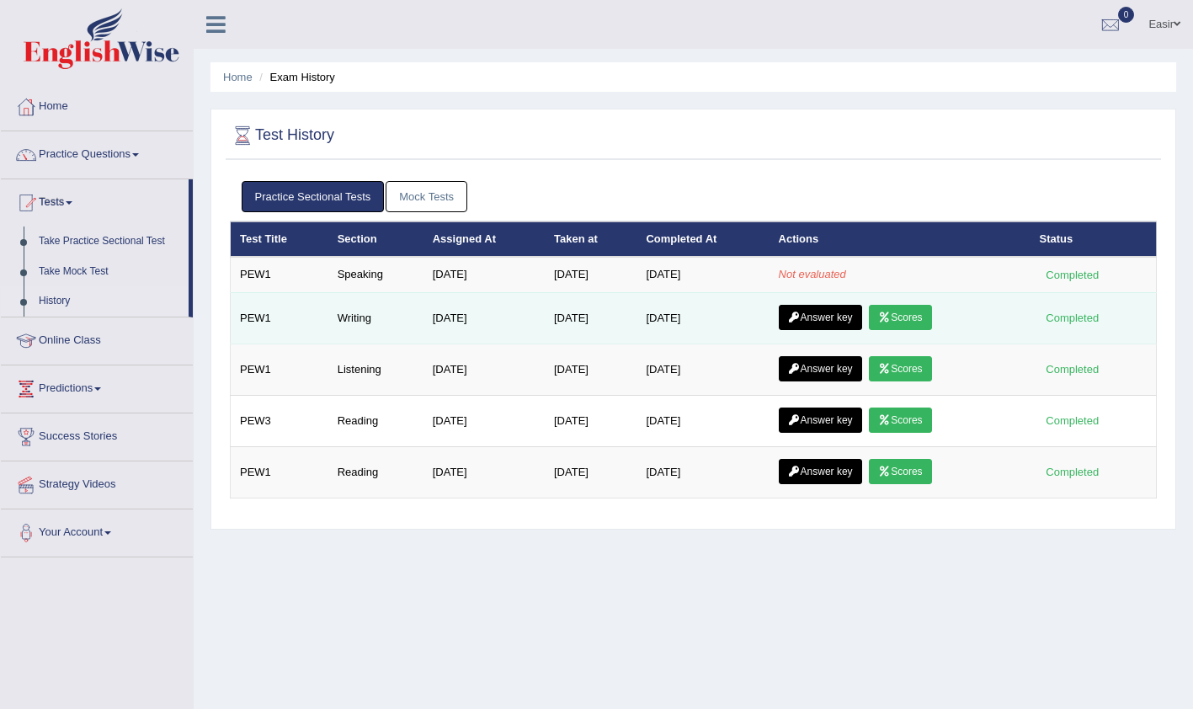
click at [888, 305] on link "Scores" at bounding box center [900, 317] width 62 height 25
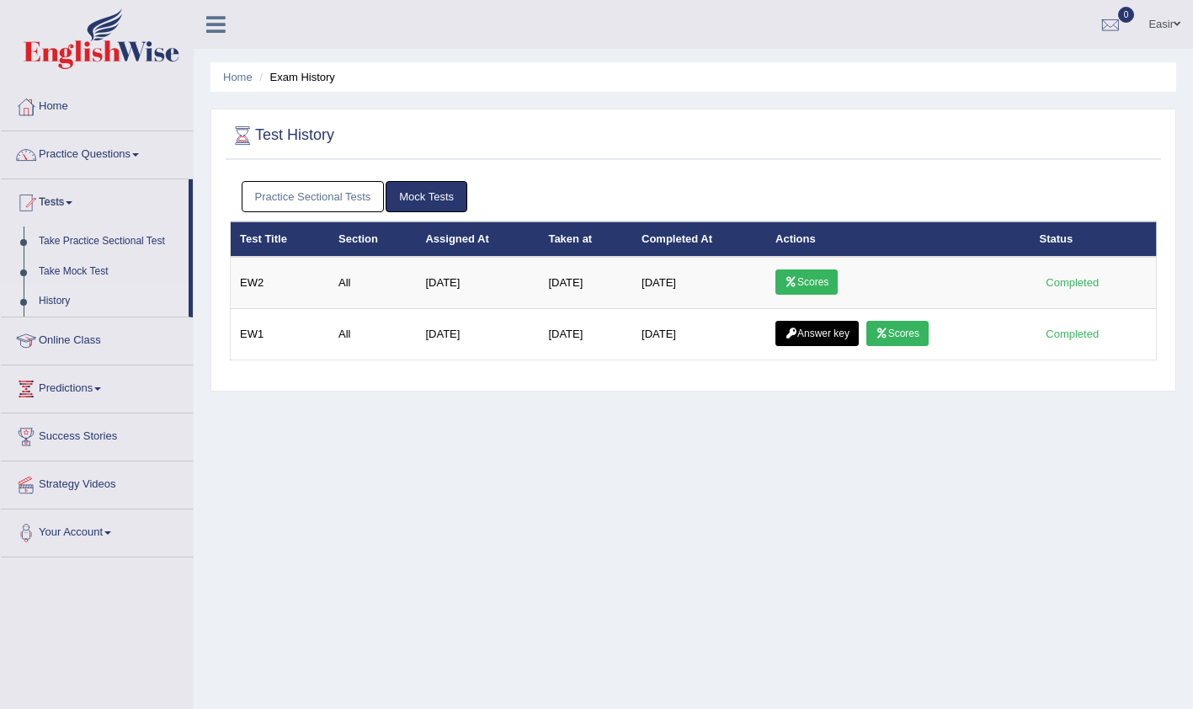
click at [329, 201] on link "Practice Sectional Tests" at bounding box center [313, 196] width 143 height 31
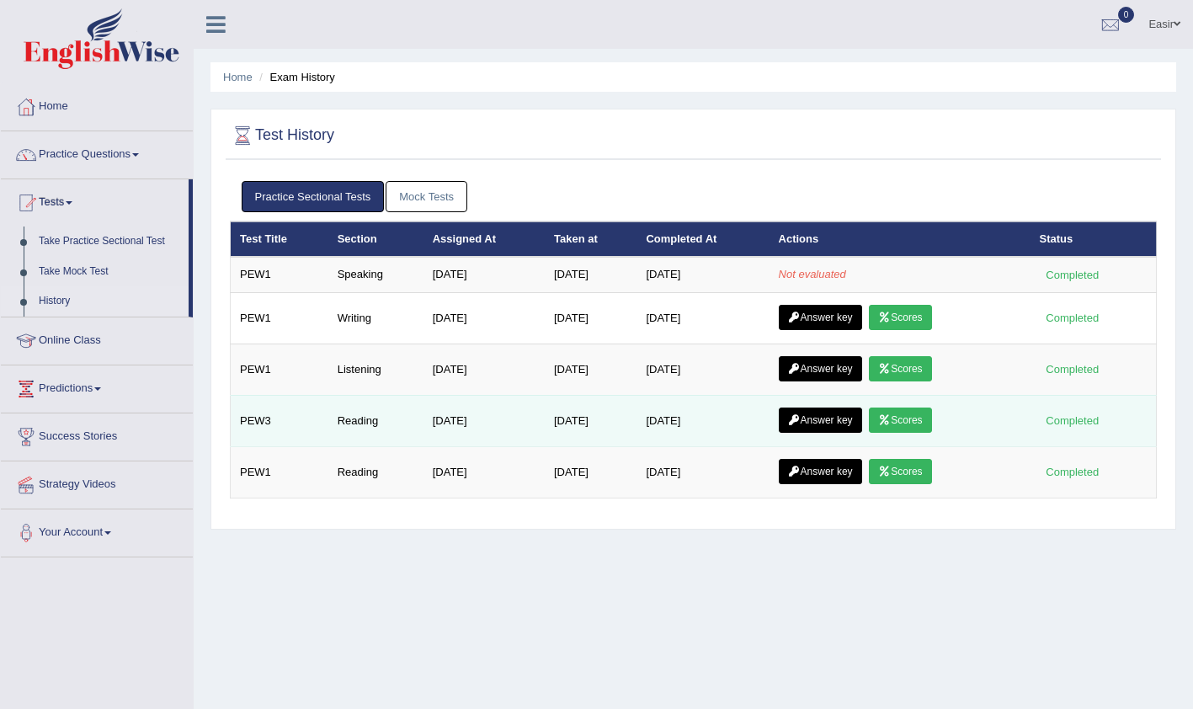
click at [906, 426] on link "Scores" at bounding box center [900, 419] width 62 height 25
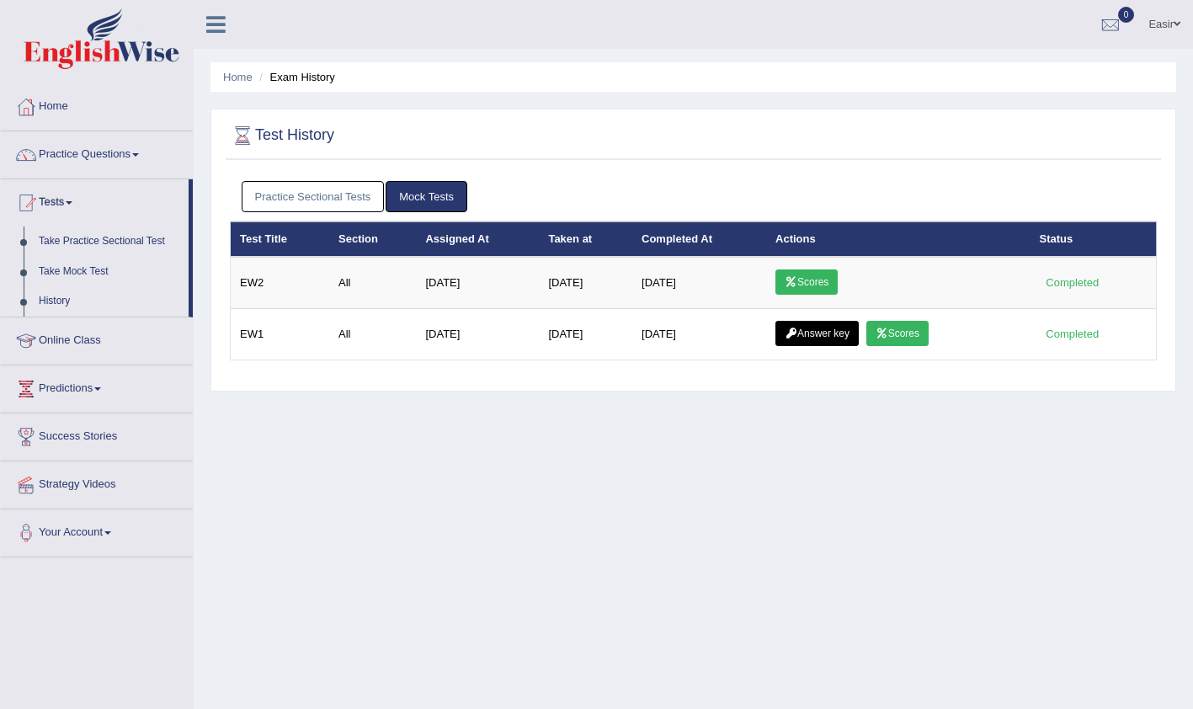
click at [339, 187] on link "Practice Sectional Tests" at bounding box center [313, 196] width 143 height 31
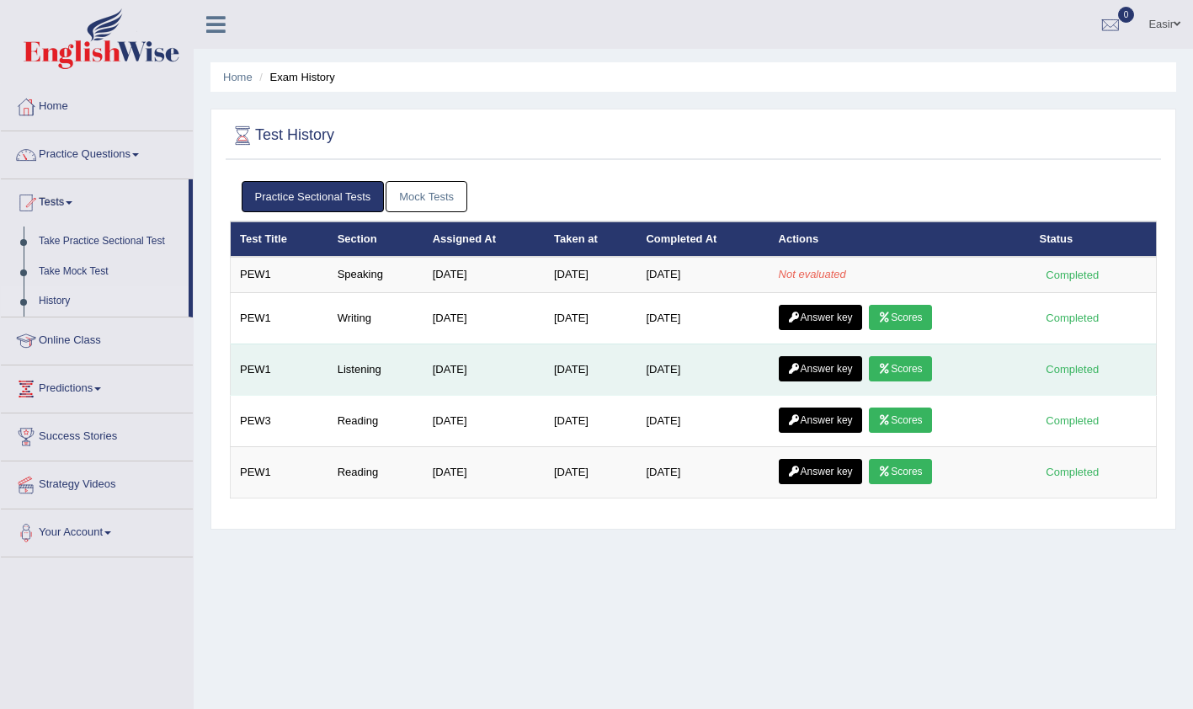
click at [909, 374] on link "Scores" at bounding box center [900, 368] width 62 height 25
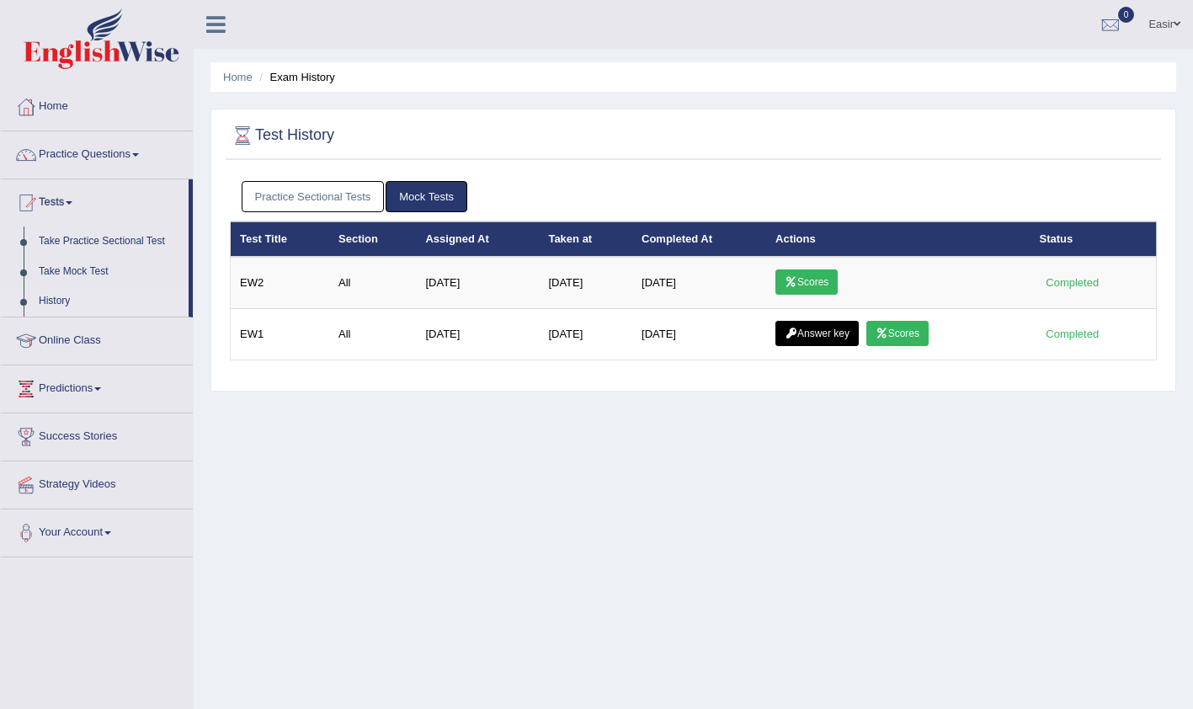
click at [307, 192] on link "Practice Sectional Tests" at bounding box center [313, 196] width 143 height 31
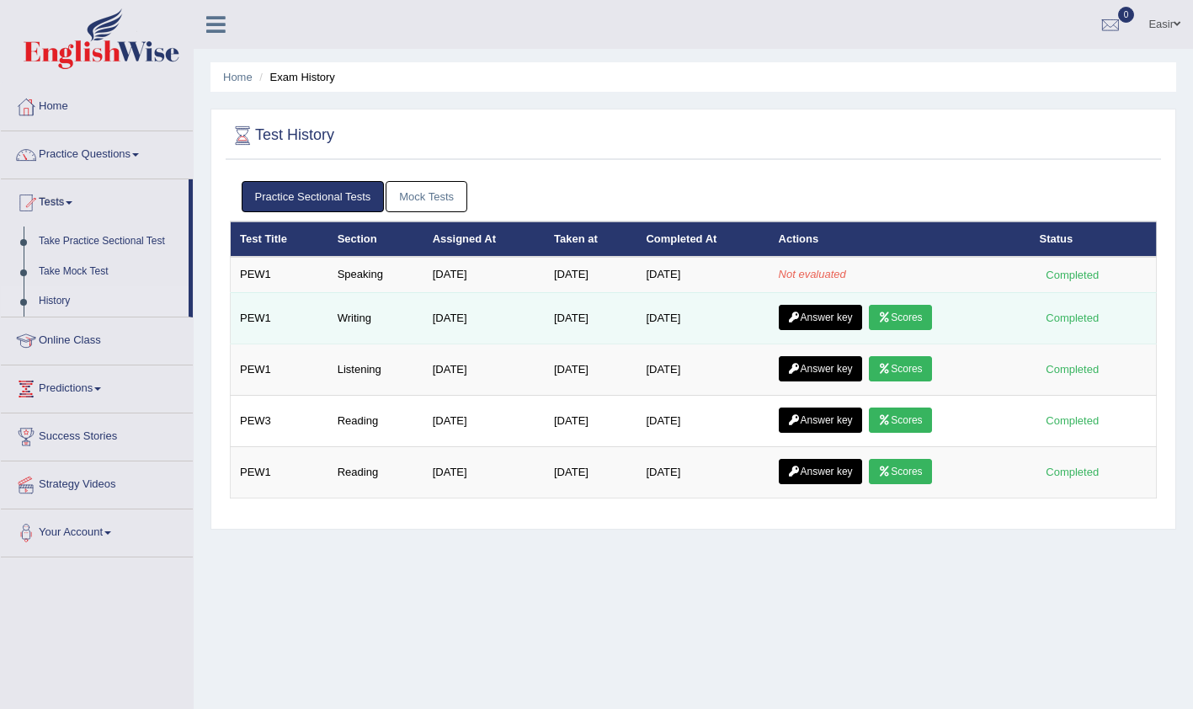
click at [821, 316] on link "Answer key" at bounding box center [820, 317] width 83 height 25
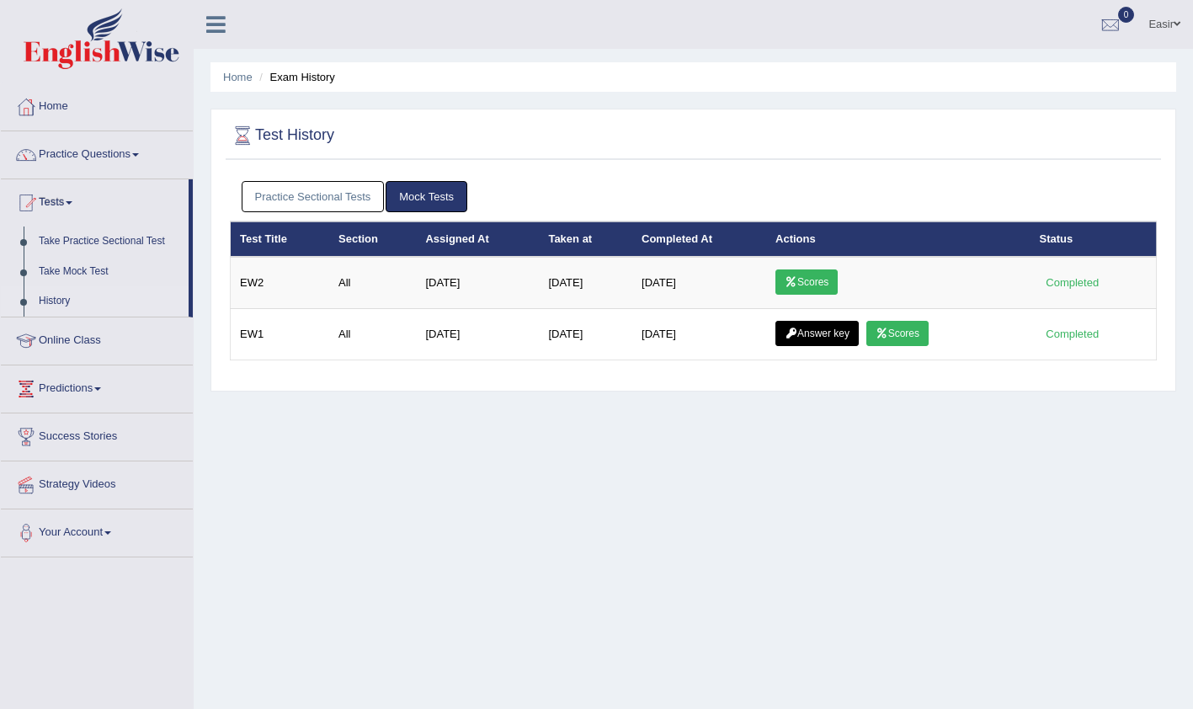
click at [310, 196] on link "Practice Sectional Tests" at bounding box center [313, 196] width 143 height 31
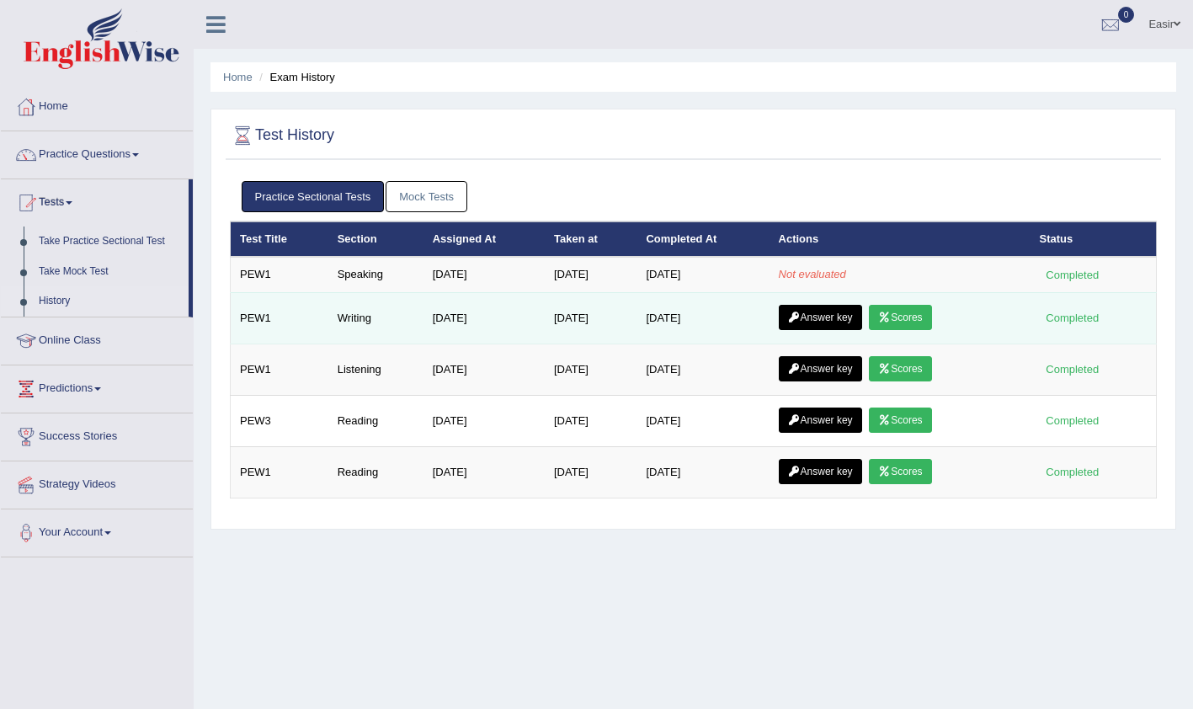
click at [911, 321] on link "Scores" at bounding box center [900, 317] width 62 height 25
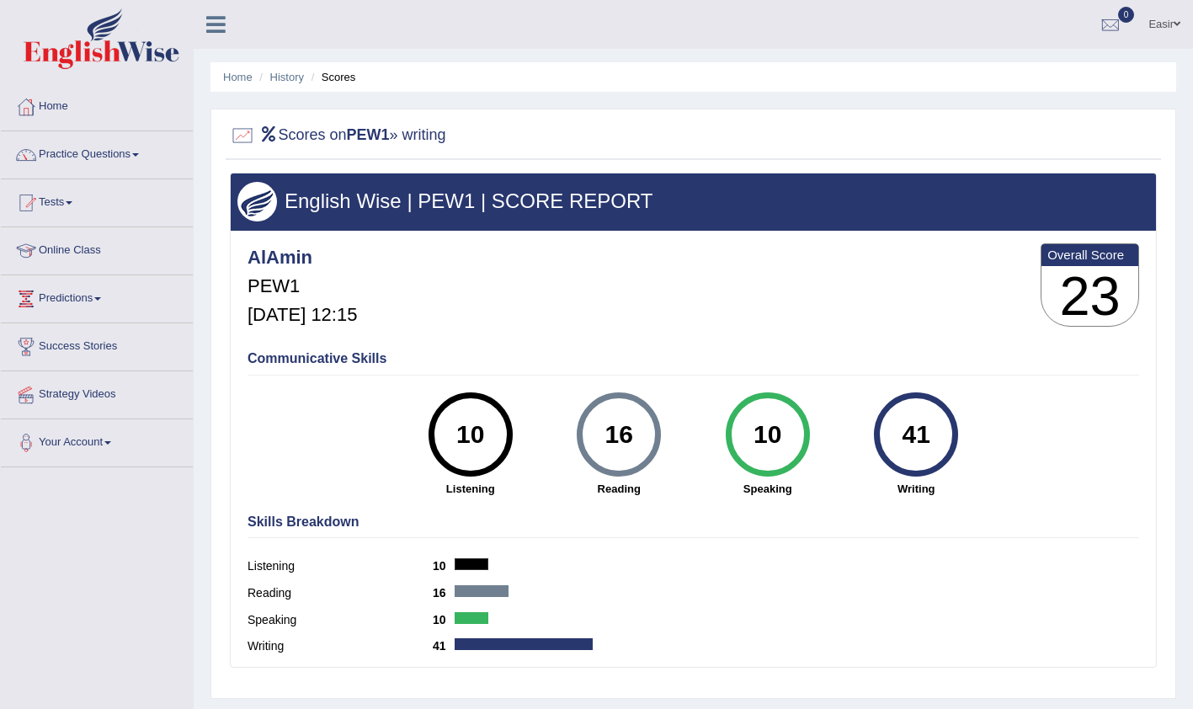
click at [534, 163] on div "Scores on PEW1 » writing English Wise | PEW1 | SCORE REPORT AlAmin PEW1 Oct 4, …" at bounding box center [692, 404] width 965 height 590
click at [62, 113] on link "Home" at bounding box center [97, 104] width 192 height 42
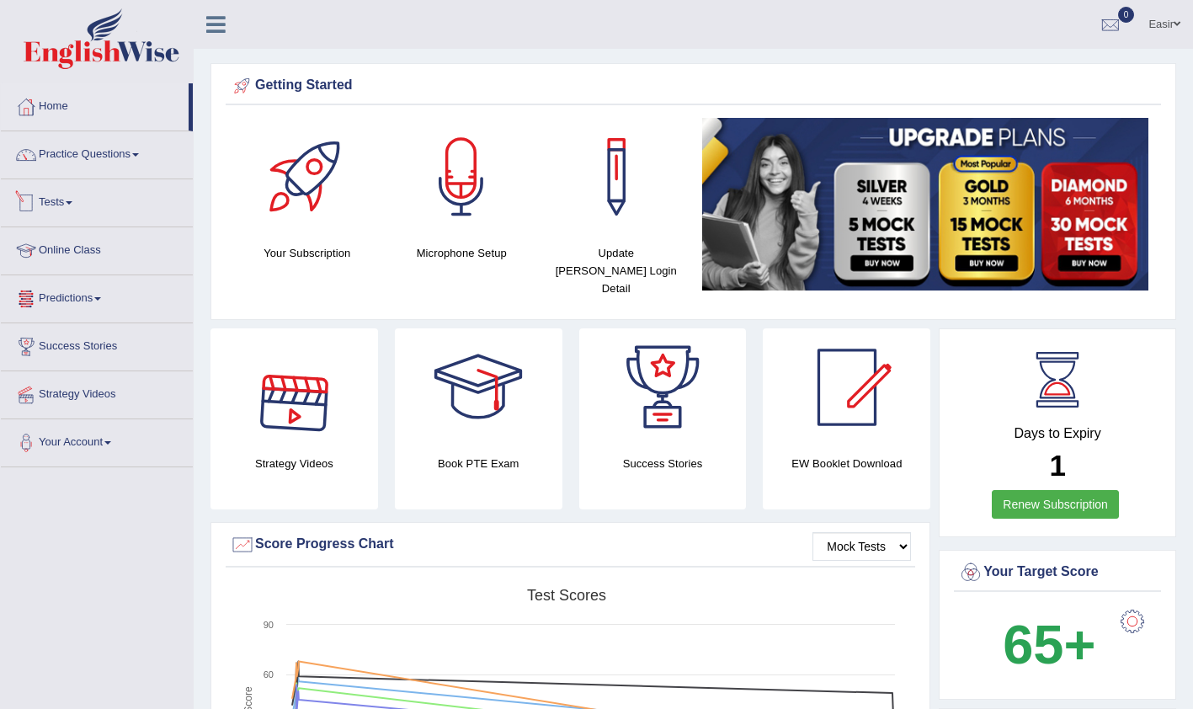
click at [57, 201] on link "Tests" at bounding box center [97, 200] width 192 height 42
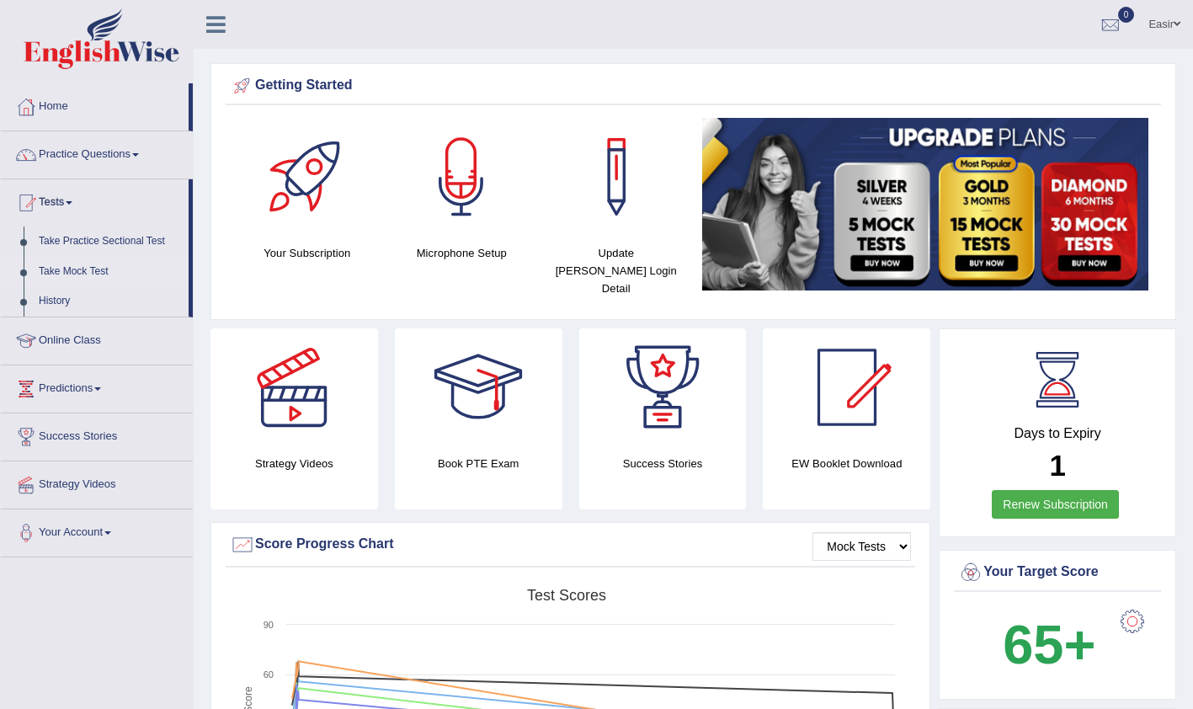
click at [81, 274] on link "Take Mock Test" at bounding box center [109, 272] width 157 height 30
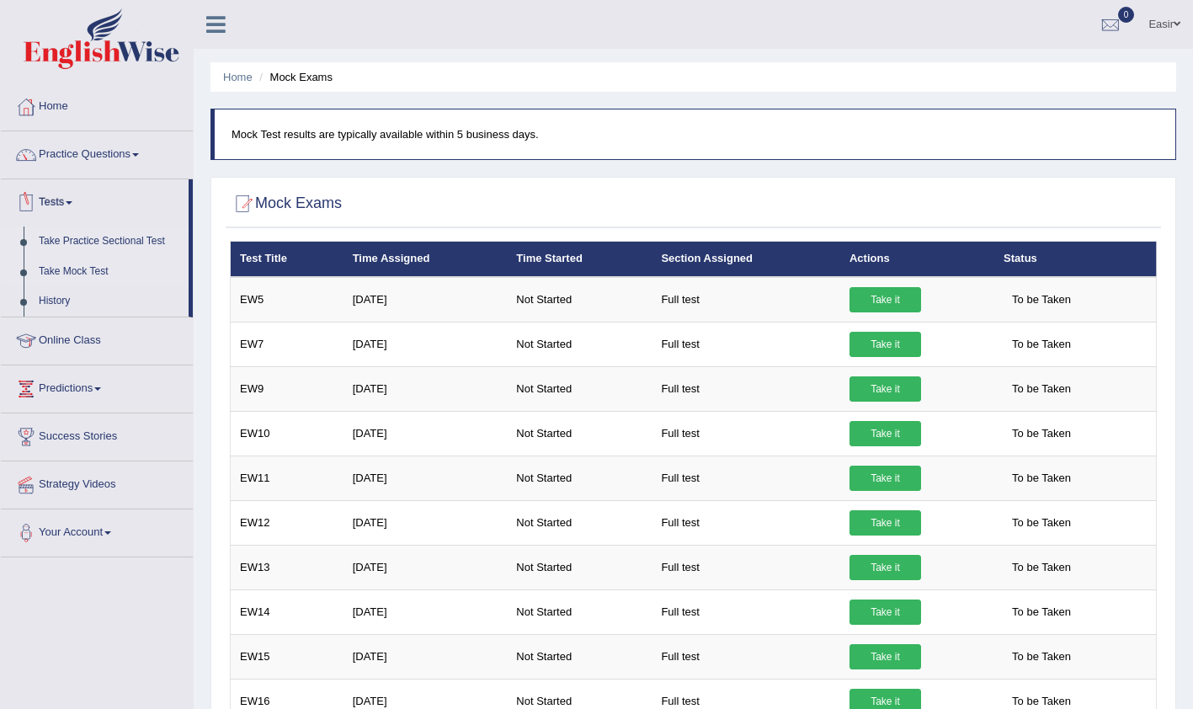
click at [82, 235] on link "Take Practice Sectional Test" at bounding box center [109, 241] width 157 height 30
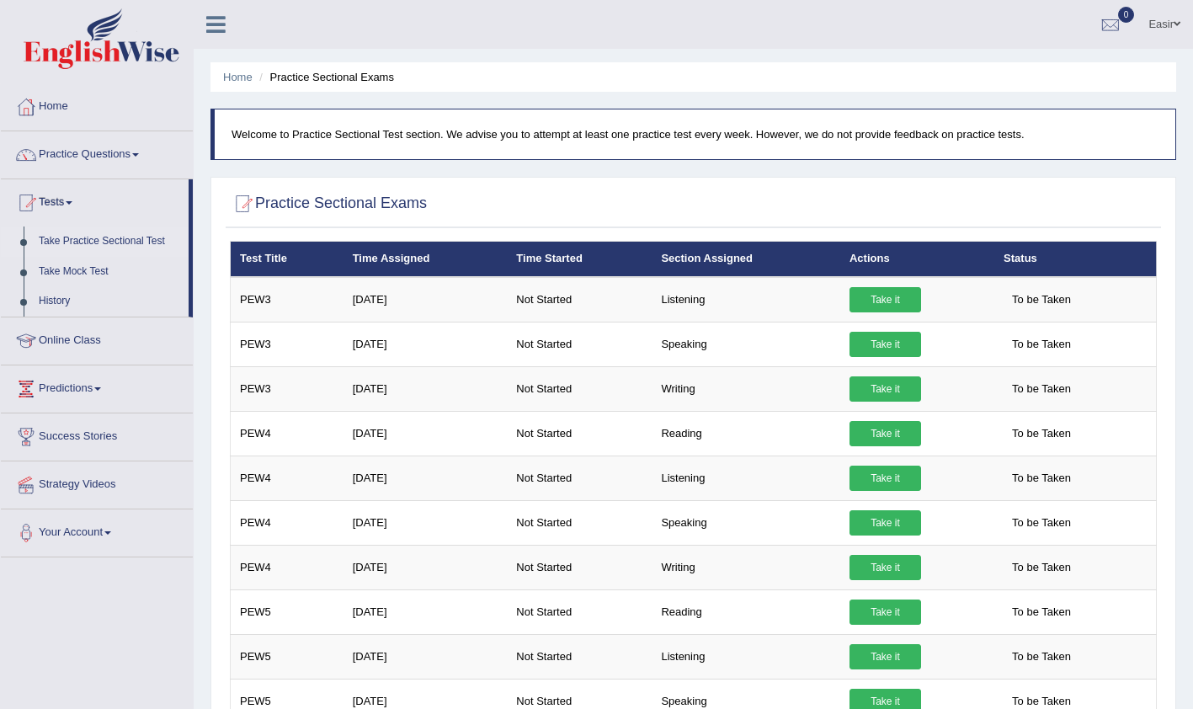
click at [130, 237] on link "Take Practice Sectional Test" at bounding box center [109, 241] width 157 height 30
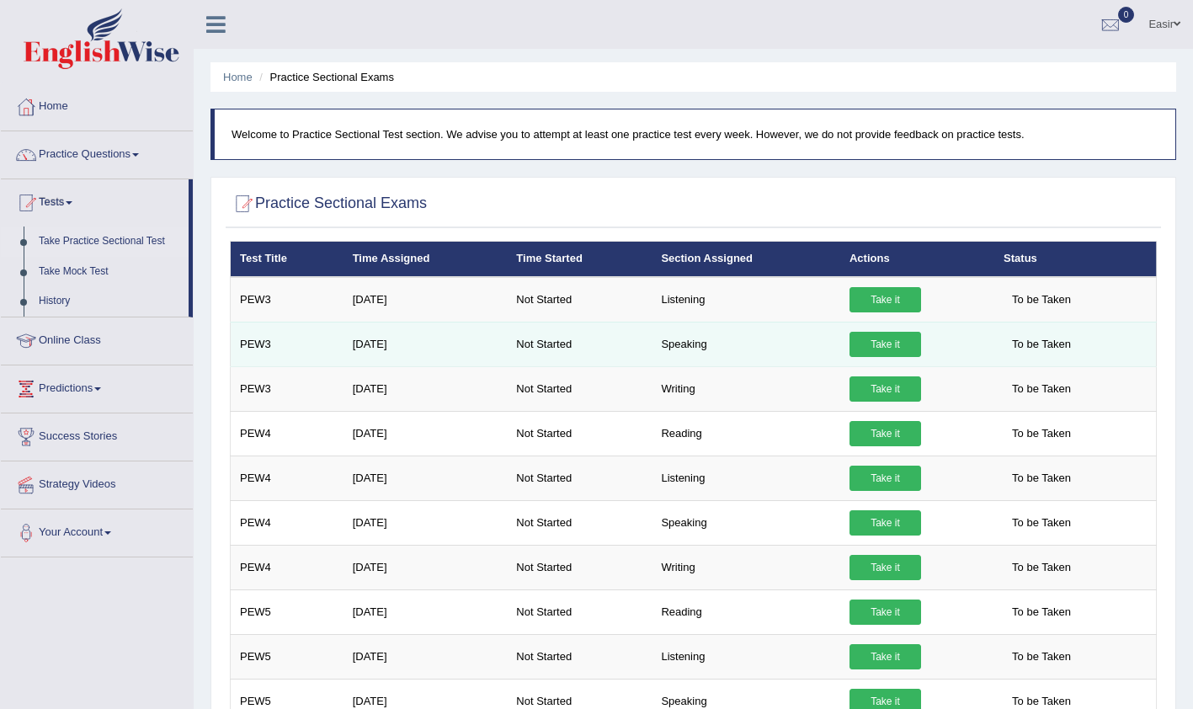
click at [880, 347] on link "Take it" at bounding box center [885, 344] width 72 height 25
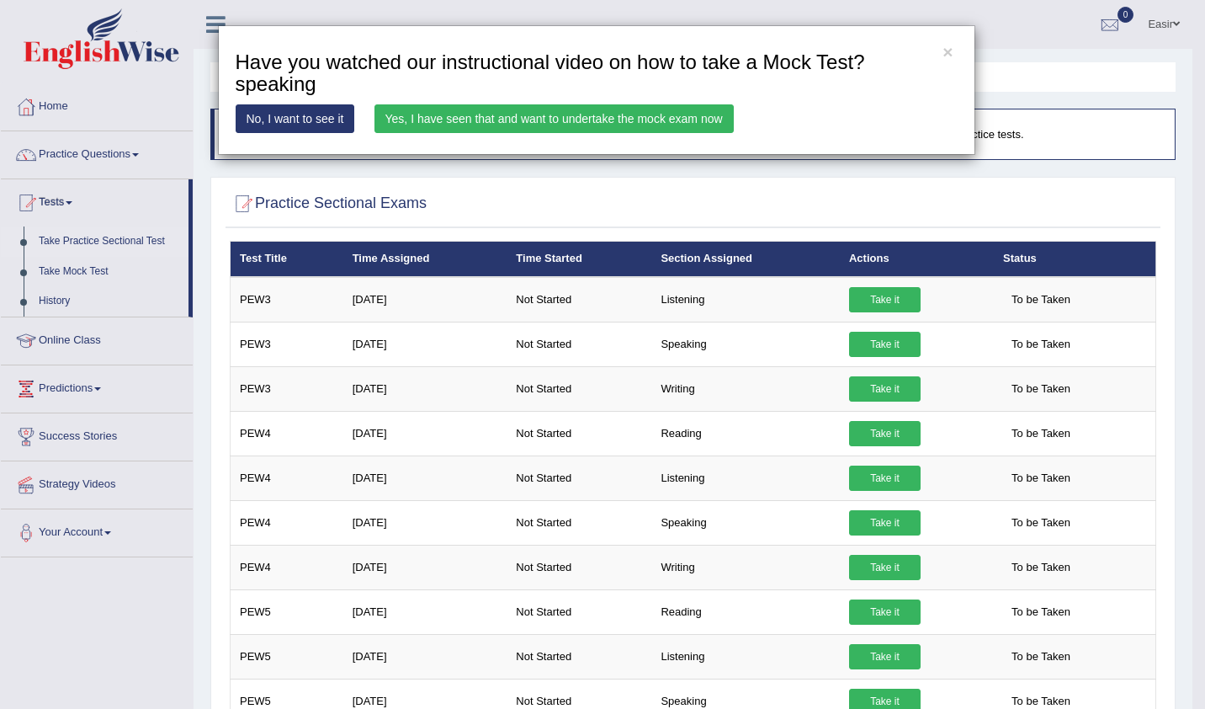
click at [623, 121] on link "Yes, I have seen that and want to undertake the mock exam now" at bounding box center [554, 118] width 359 height 29
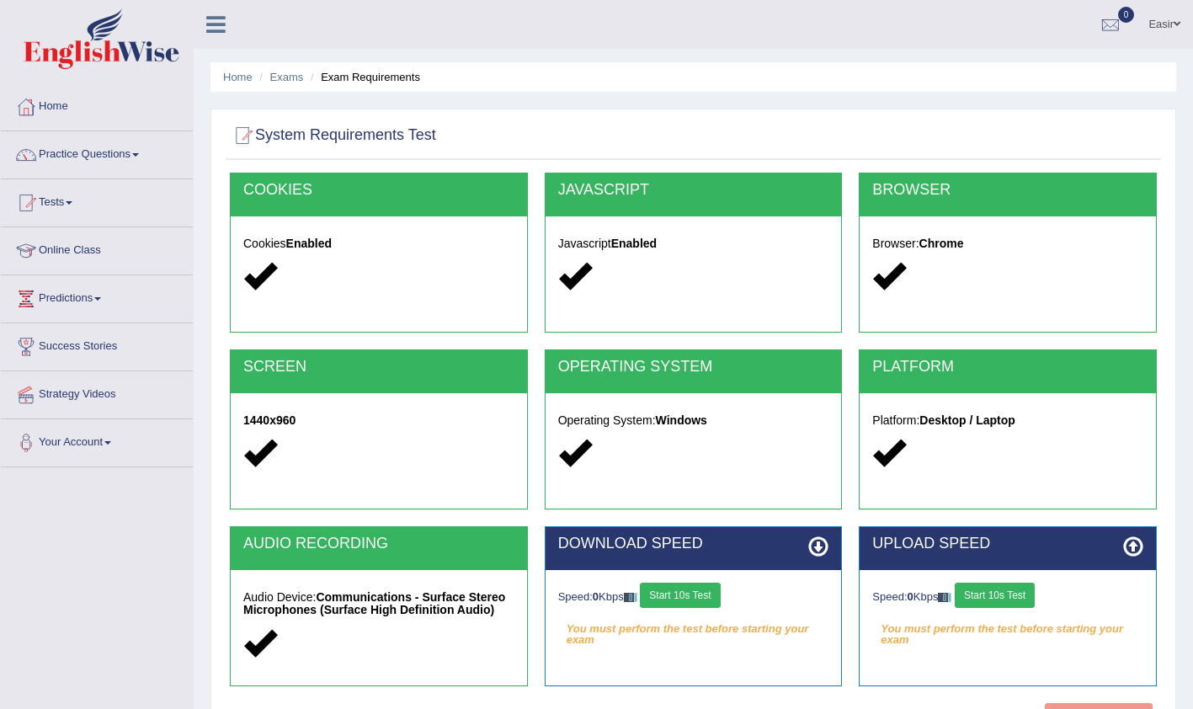
scroll to position [175, 0]
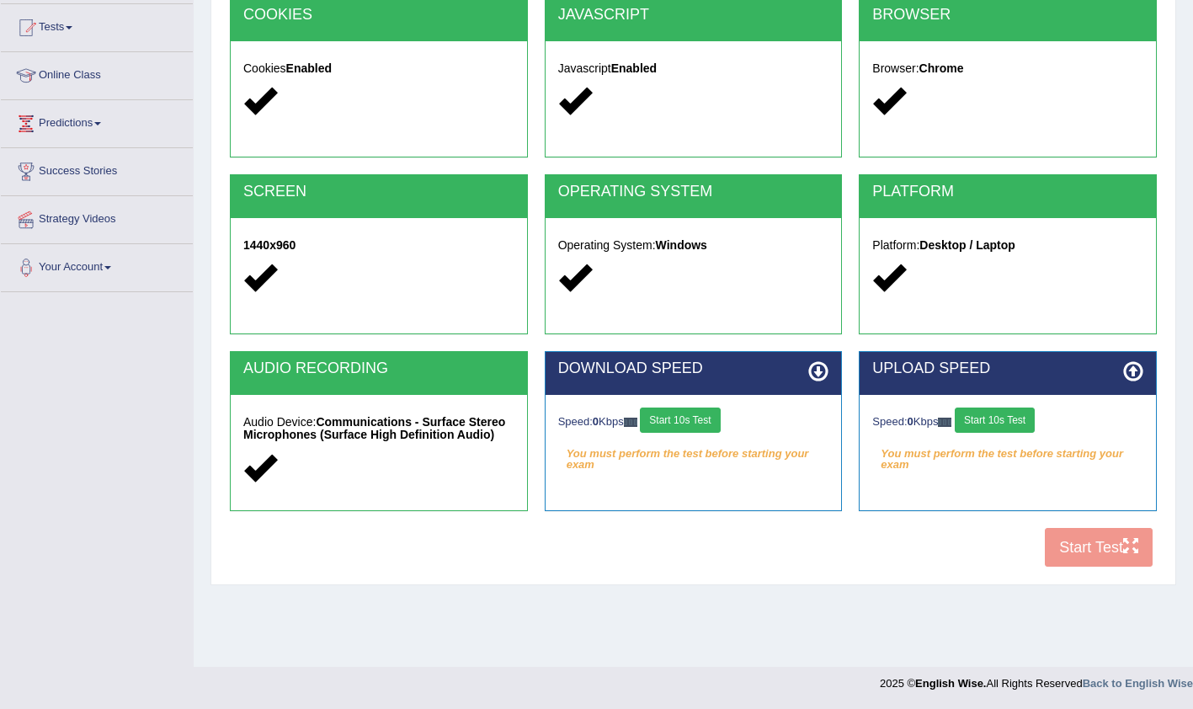
click at [695, 424] on button "Start 10s Test" at bounding box center [680, 419] width 80 height 25
click at [998, 433] on div "Speed: 0 Kbps Start 10s Test" at bounding box center [1007, 421] width 271 height 29
click at [996, 427] on div "Speed: 0 Kbps Start 10s Test" at bounding box center [1007, 421] width 271 height 29
click at [989, 425] on button "Start 10s Test" at bounding box center [994, 419] width 80 height 25
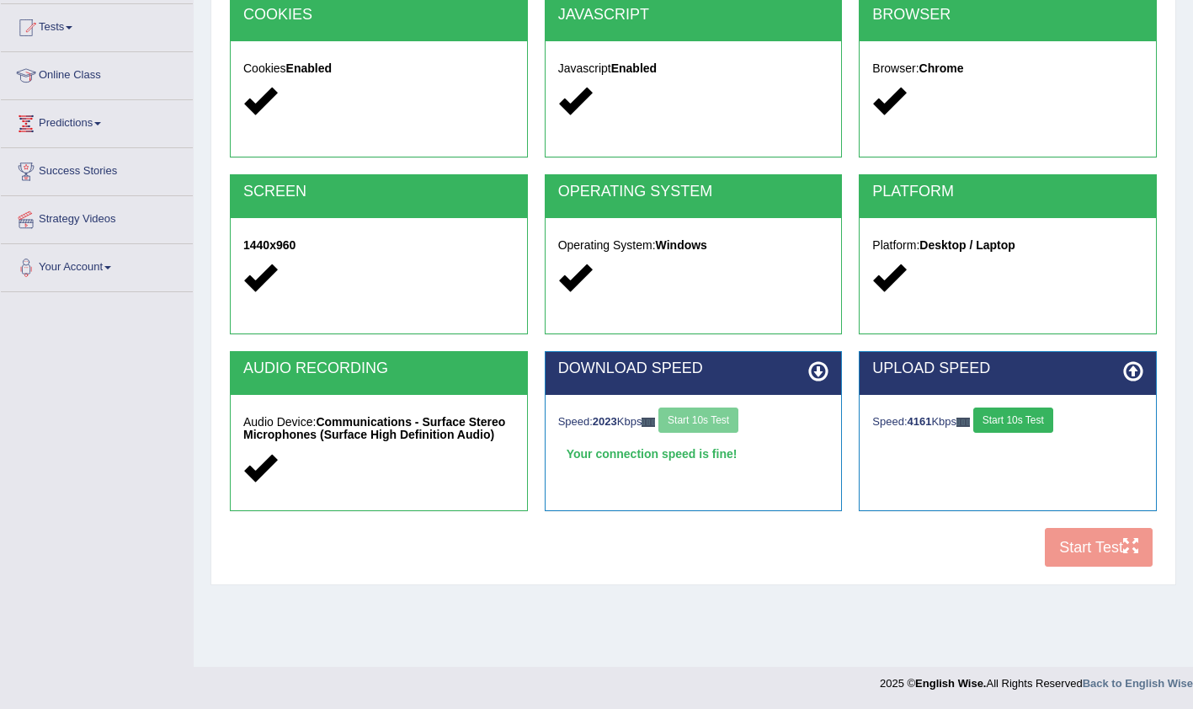
click at [1086, 540] on div "COOKIES Cookies Enabled JAVASCRIPT Javascript Enabled BROWSER Browser: Chrome S…" at bounding box center [693, 286] width 935 height 578
click at [1086, 540] on button "Start Test" at bounding box center [1099, 547] width 108 height 39
